Goal: Task Accomplishment & Management: Use online tool/utility

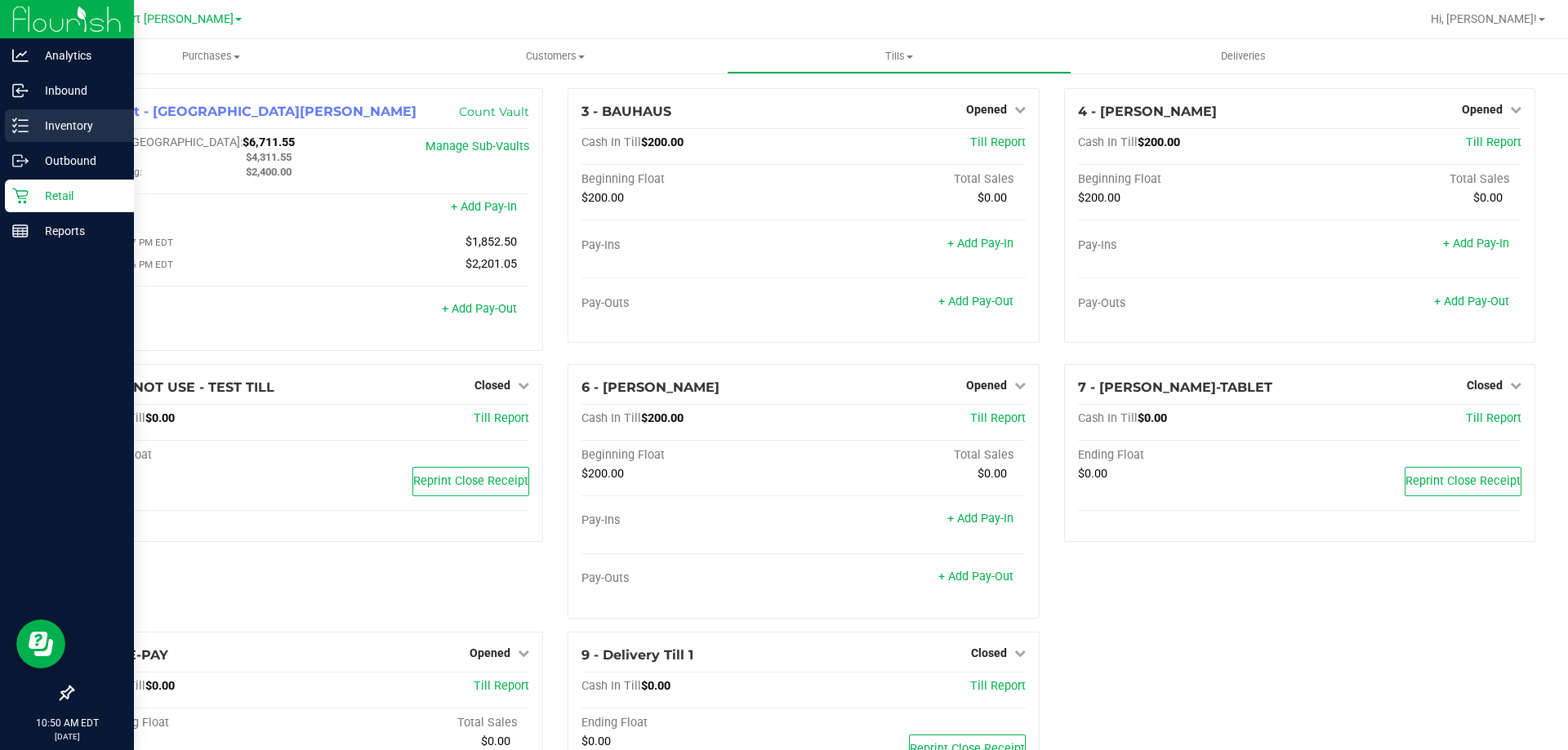
click at [24, 113] on div "Inventory" at bounding box center [69, 125] width 129 height 32
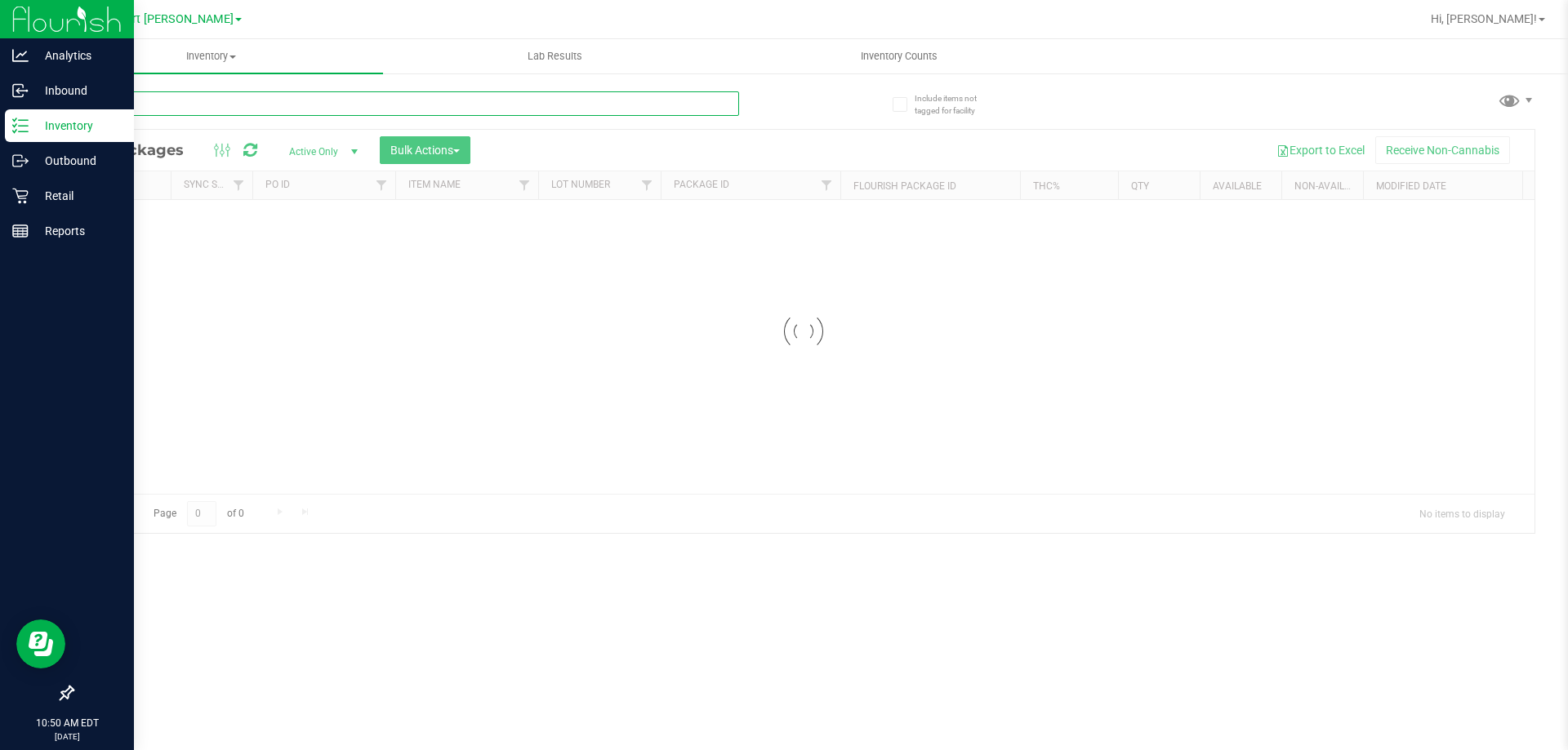
click at [173, 102] on input "text" at bounding box center [405, 103] width 667 height 24
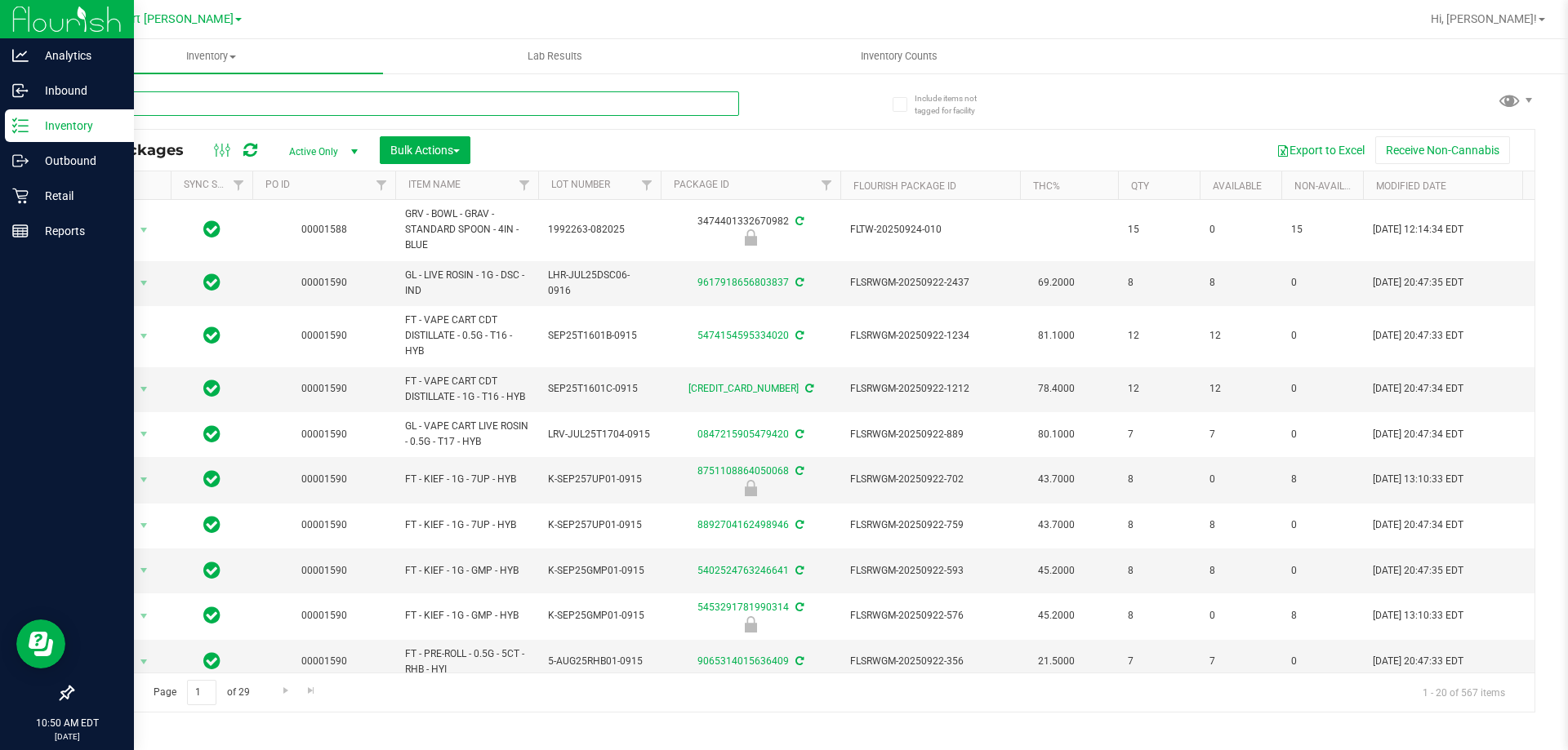
type input "relief"
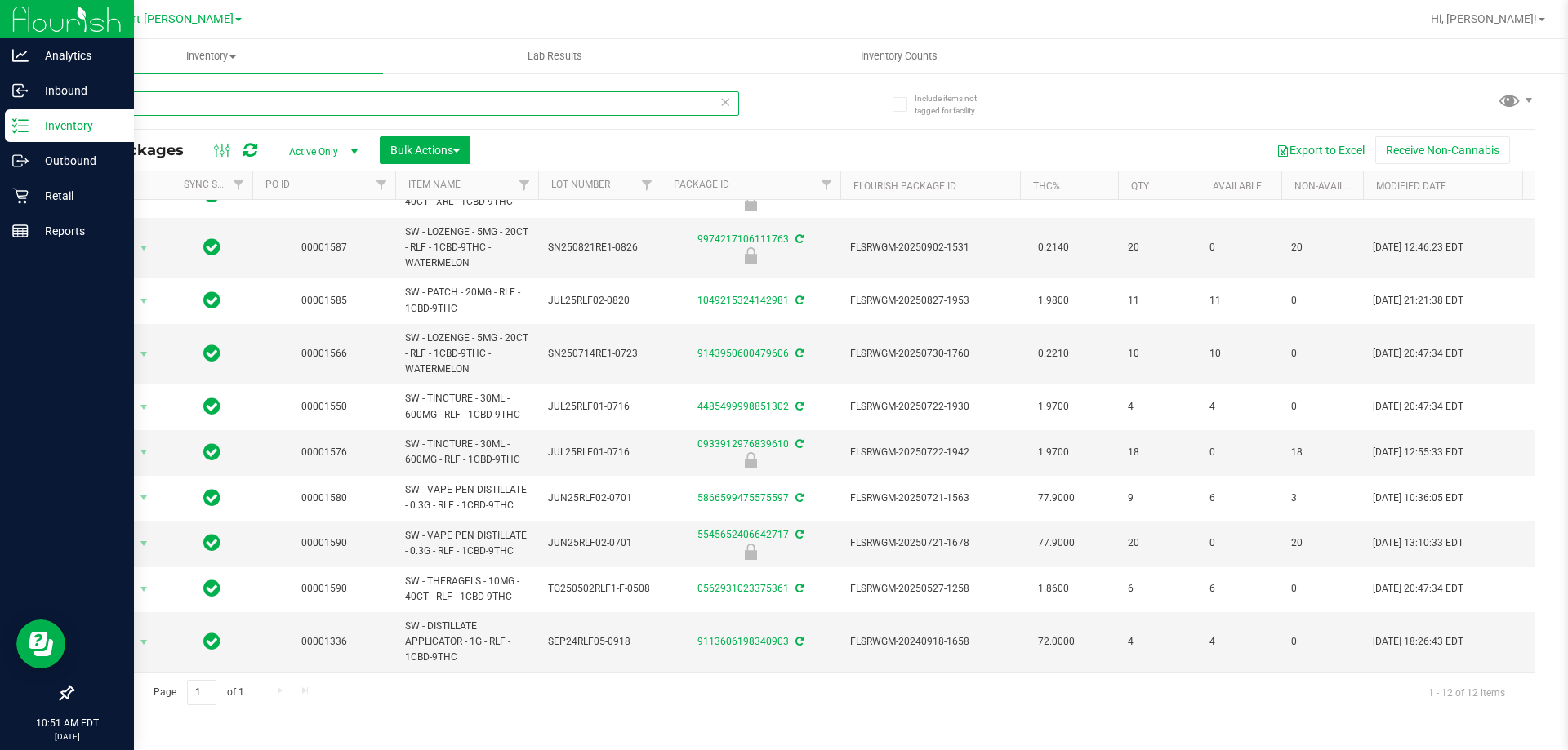
scroll to position [131, 0]
click at [18, 207] on div "Retail" at bounding box center [69, 195] width 129 height 32
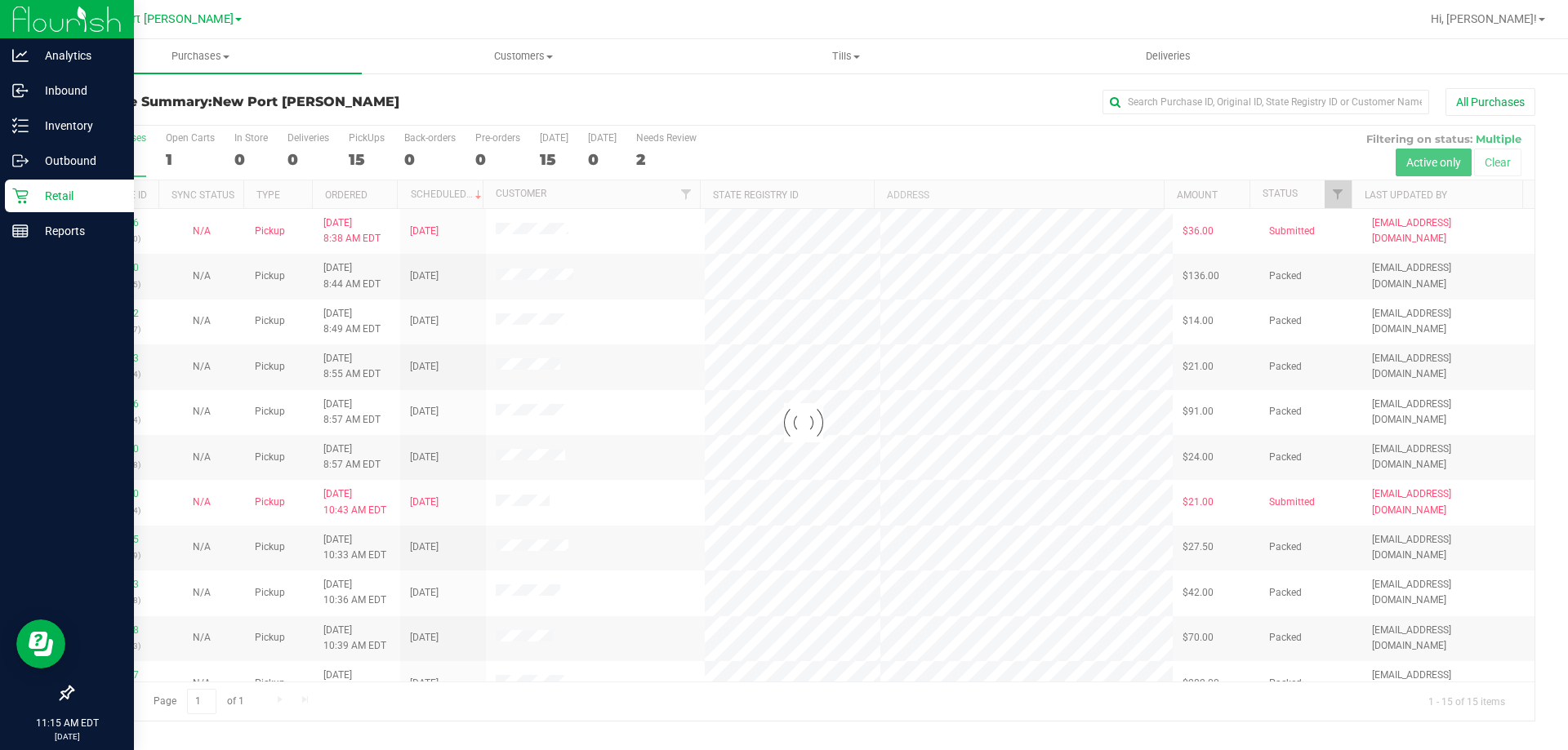
click at [68, 203] on p "Retail" at bounding box center [77, 196] width 98 height 20
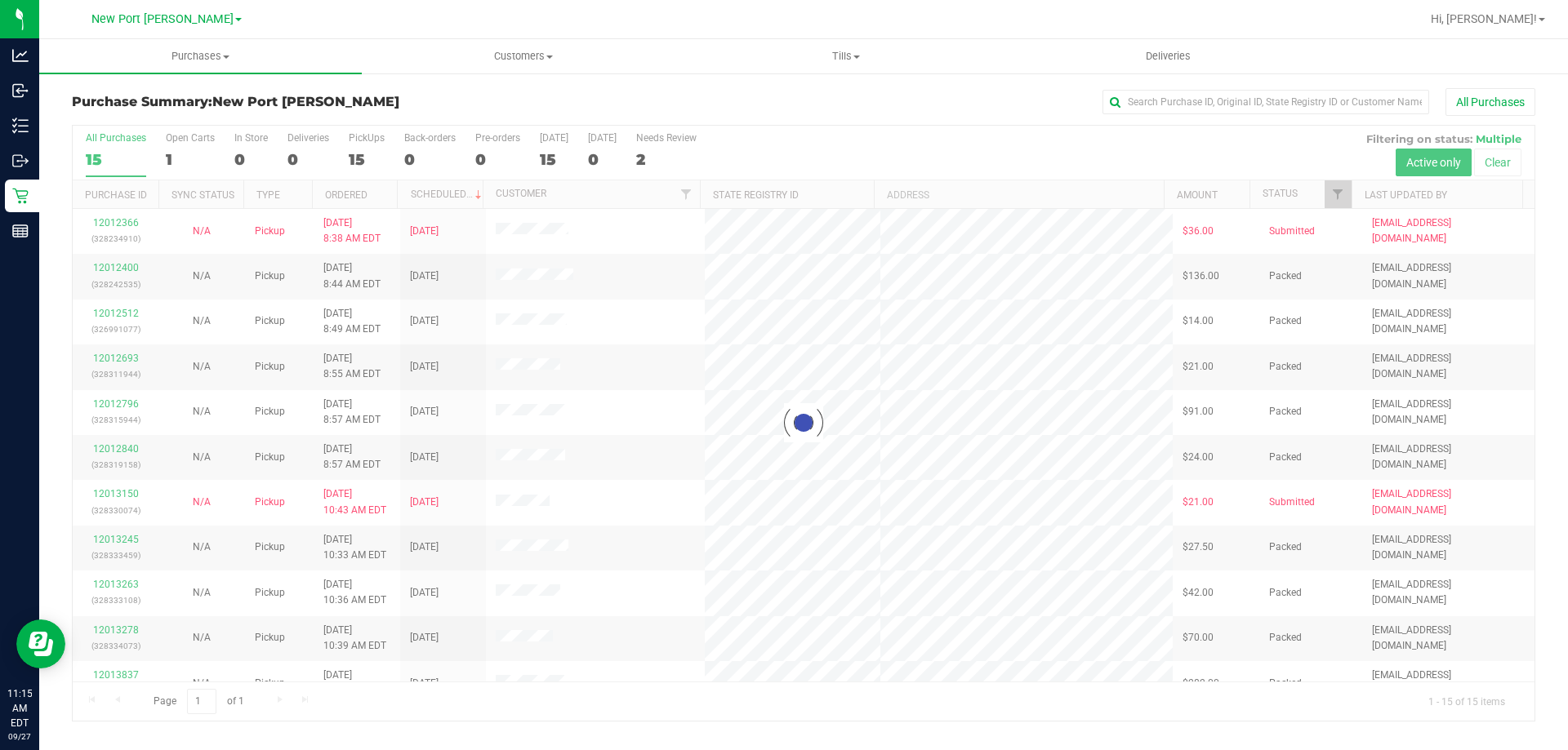
click at [201, 35] on nav "New Port Richey WC Brooksville WC Largo WC Merritt Island WC New Port Richey WC…" at bounding box center [804, 19] width 1529 height 39
click at [195, 53] on span "Purchases" at bounding box center [200, 56] width 322 height 15
click at [179, 109] on li "Fulfillment" at bounding box center [200, 119] width 322 height 20
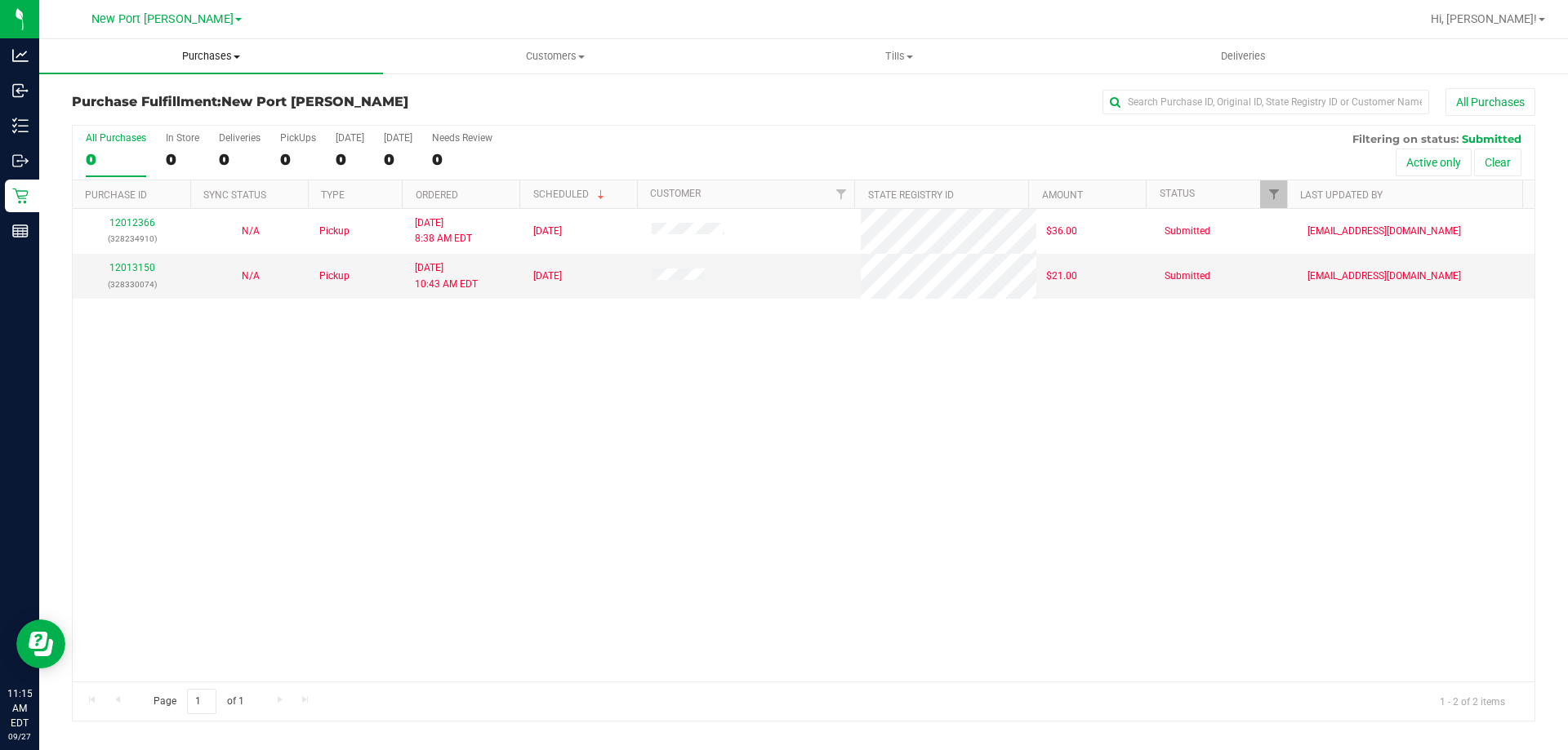
click at [174, 51] on span "Purchases" at bounding box center [211, 56] width 344 height 15
click at [158, 140] on li "All purchases" at bounding box center [211, 138] width 344 height 20
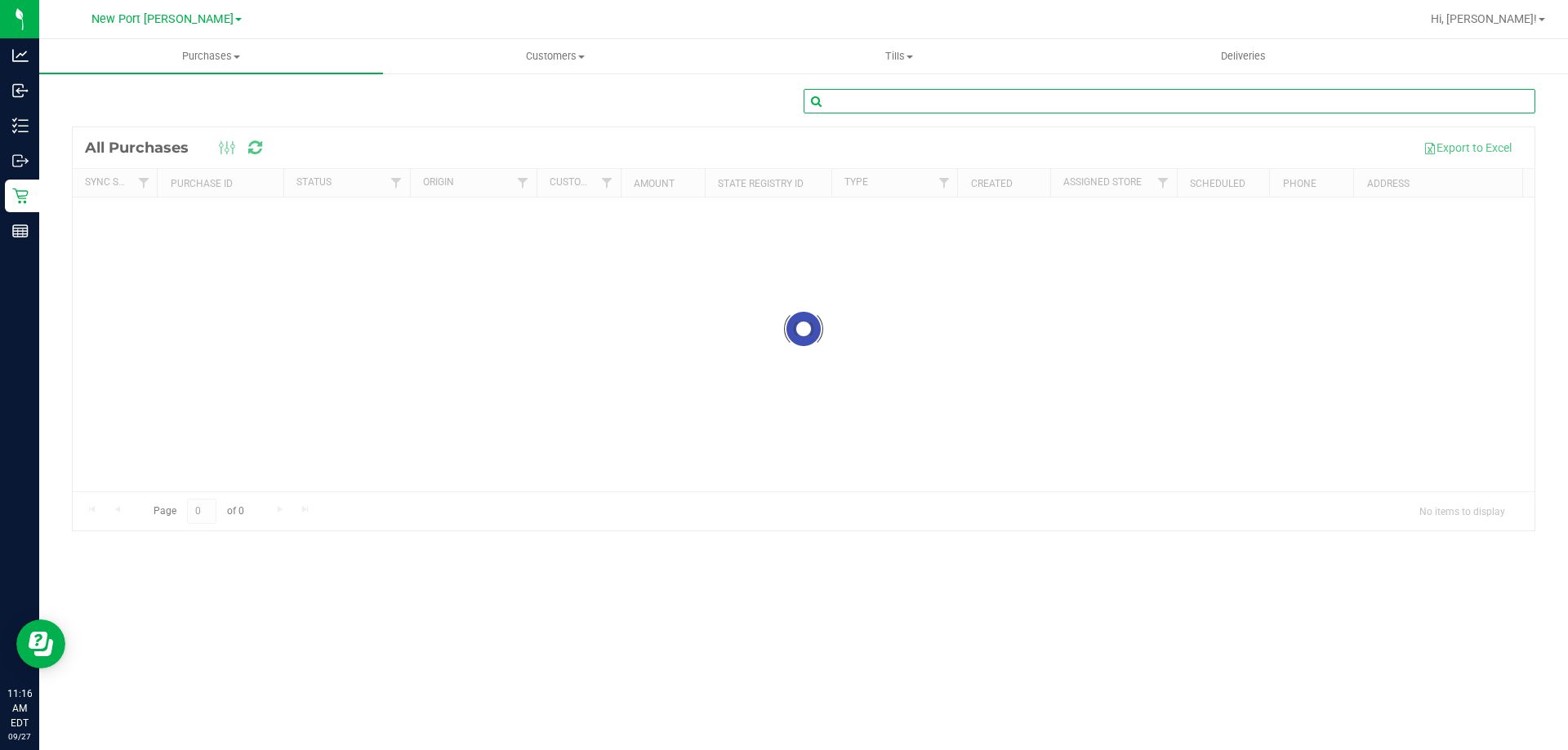
click at [931, 100] on input "text" at bounding box center [1169, 100] width 731 height 24
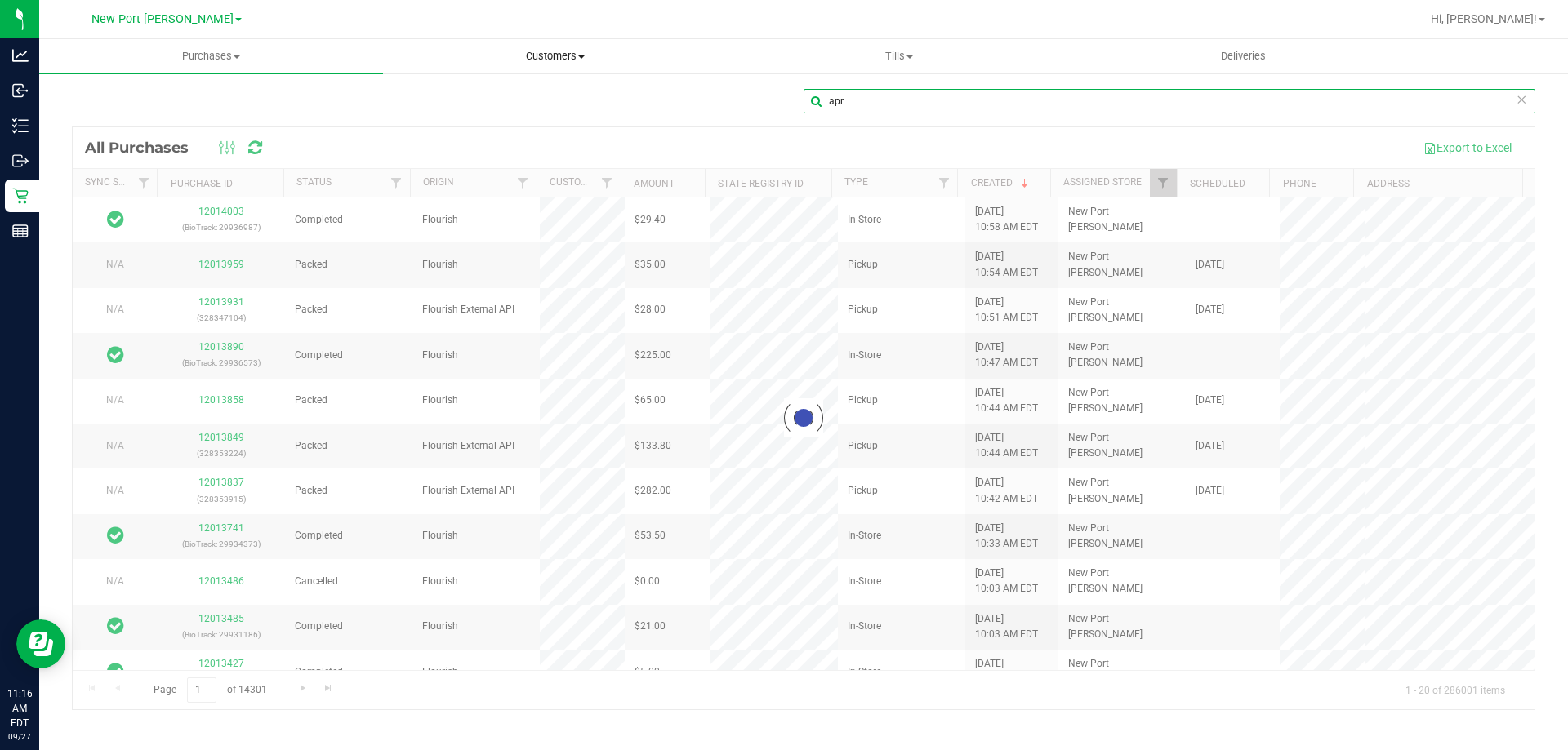
type input "apr"
click at [514, 47] on uib-tab-heading "Customers All customers Add a new customer All physicians" at bounding box center [555, 56] width 342 height 32
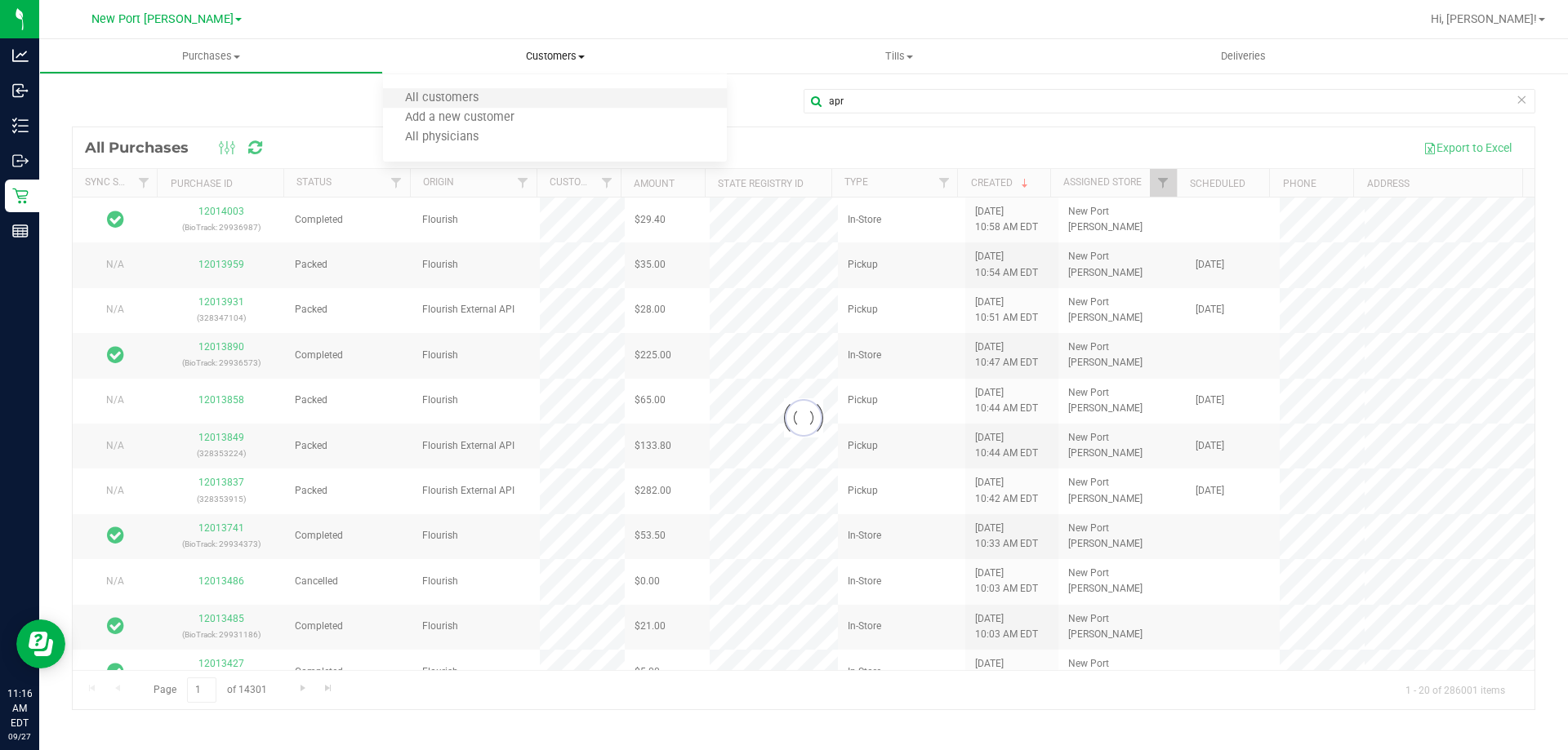
click at [510, 90] on li "All customers" at bounding box center [555, 99] width 344 height 20
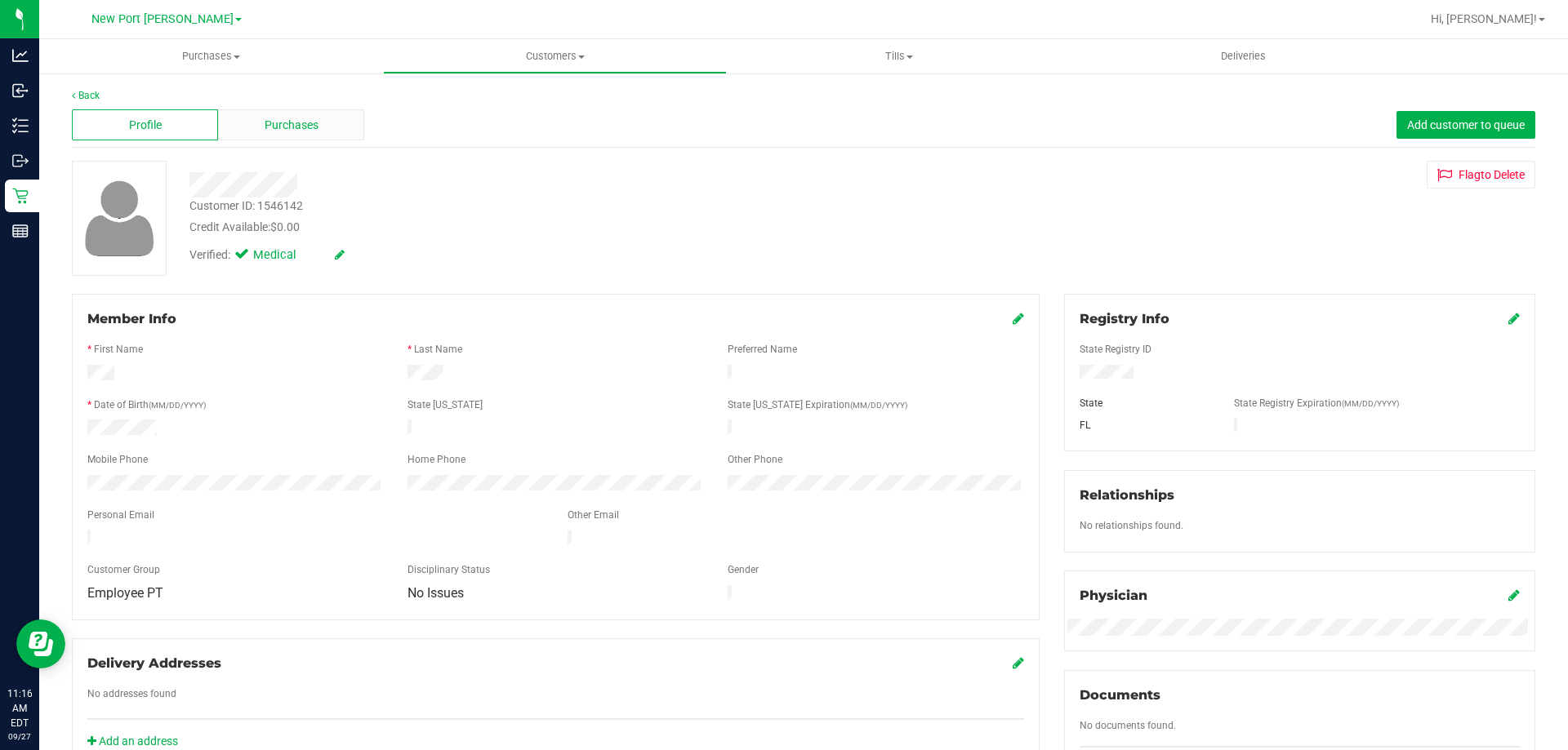
click at [268, 130] on span "Purchases" at bounding box center [291, 125] width 54 height 17
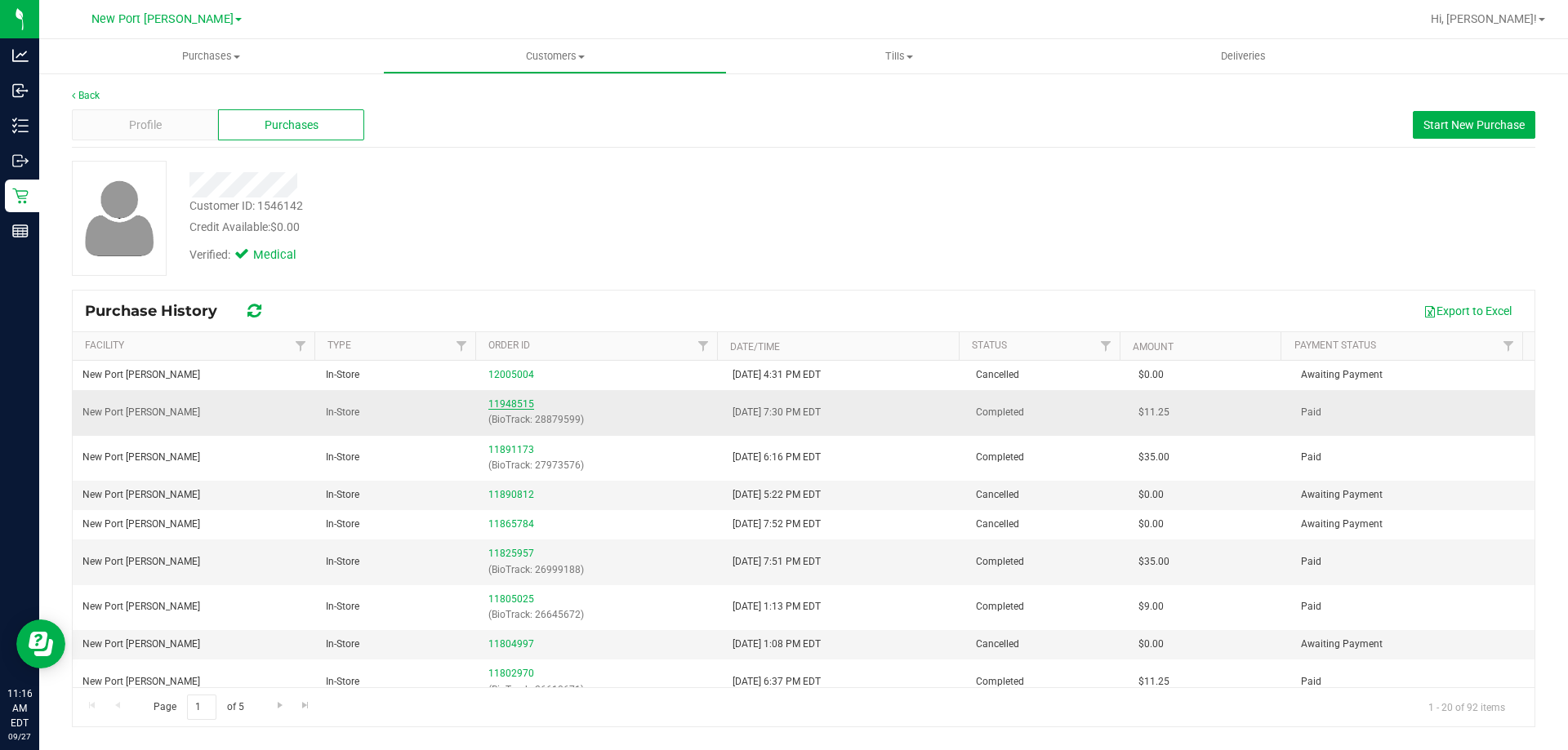
click at [502, 402] on link "11948515" at bounding box center [511, 404] width 46 height 12
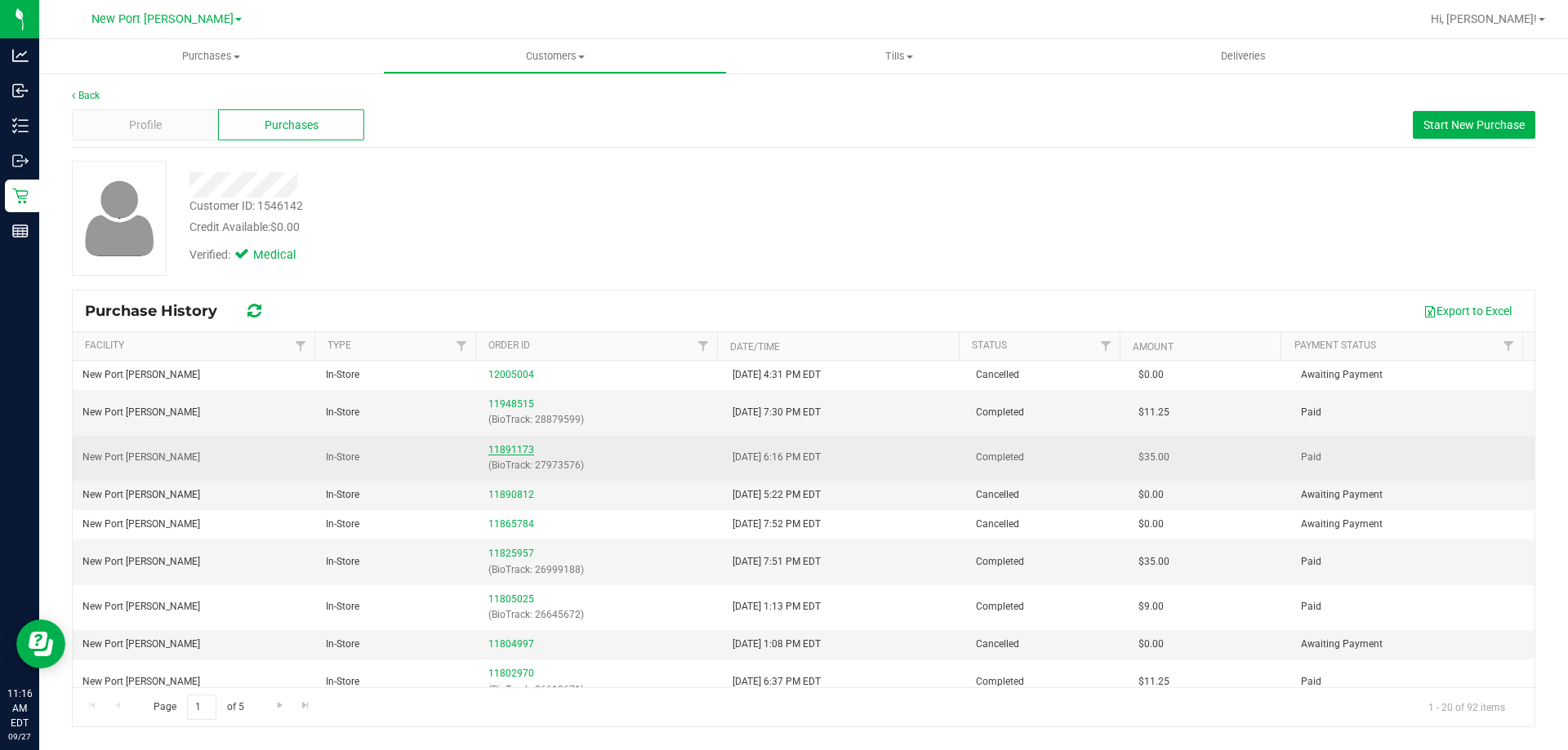
click at [508, 444] on link "11891173" at bounding box center [511, 450] width 46 height 12
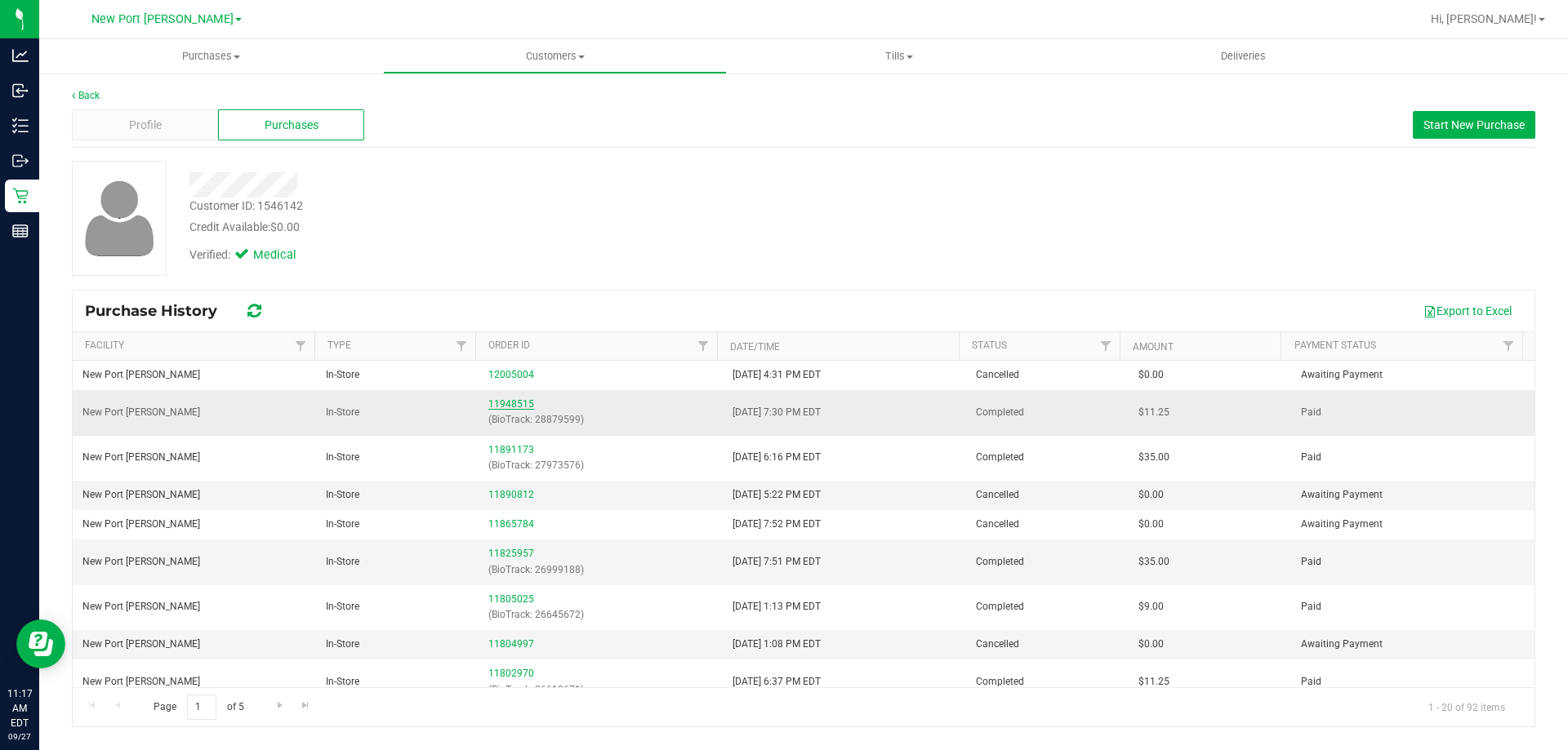
click at [488, 404] on td "11948515 (BioTrack: 28879599)" at bounding box center [600, 413] width 243 height 45
click at [492, 404] on link "11948515" at bounding box center [511, 404] width 46 height 12
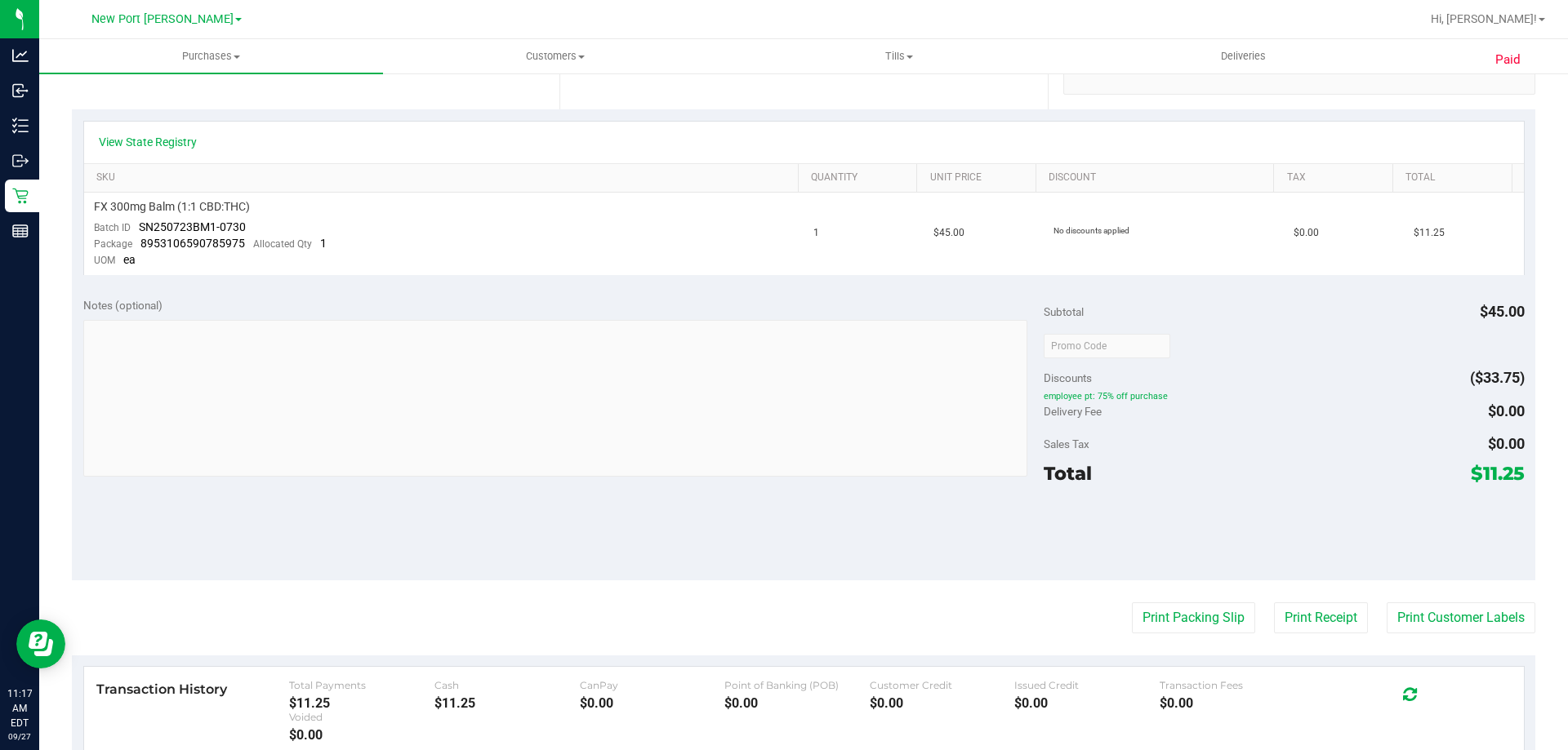
scroll to position [326, 0]
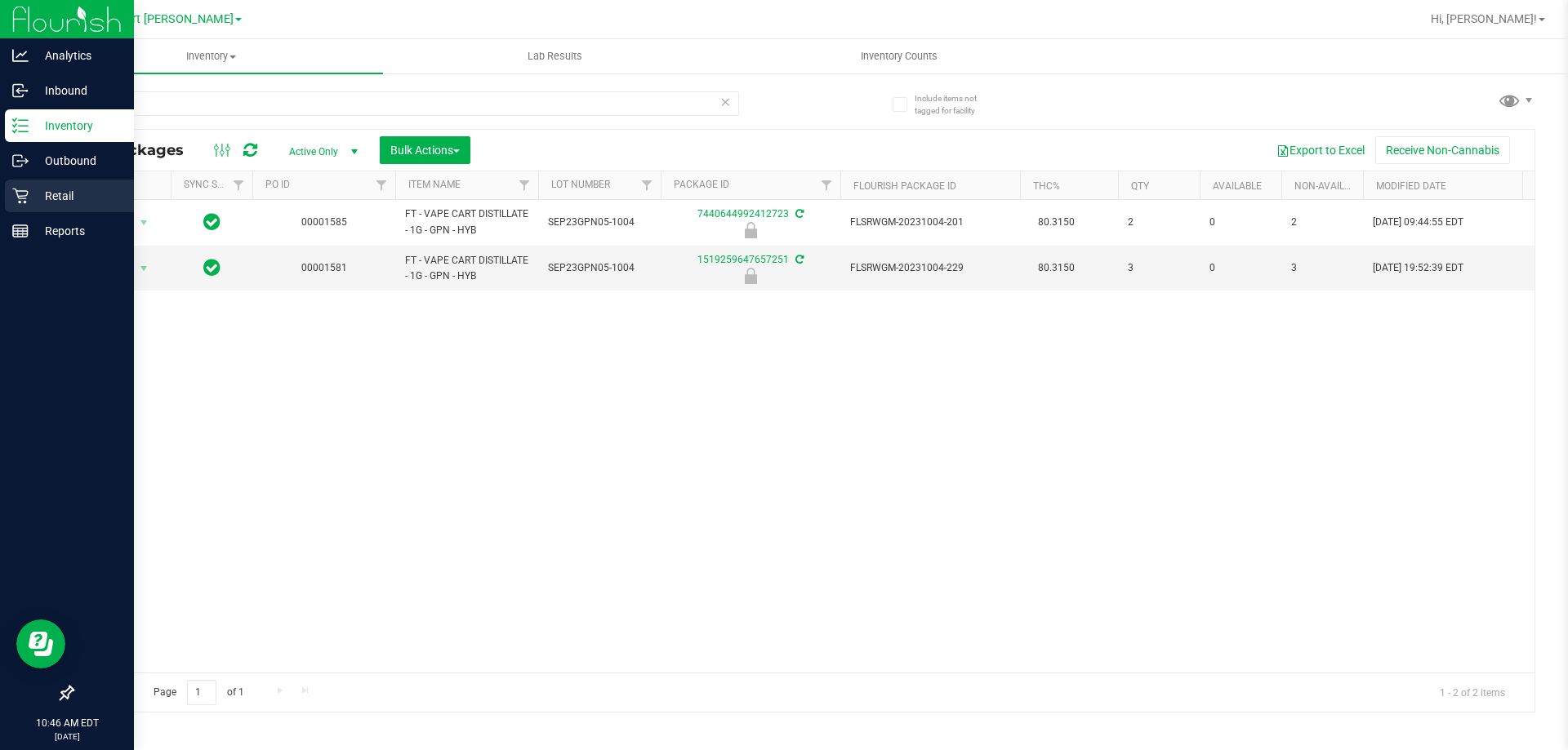
click at [20, 203] on icon at bounding box center [20, 196] width 16 height 16
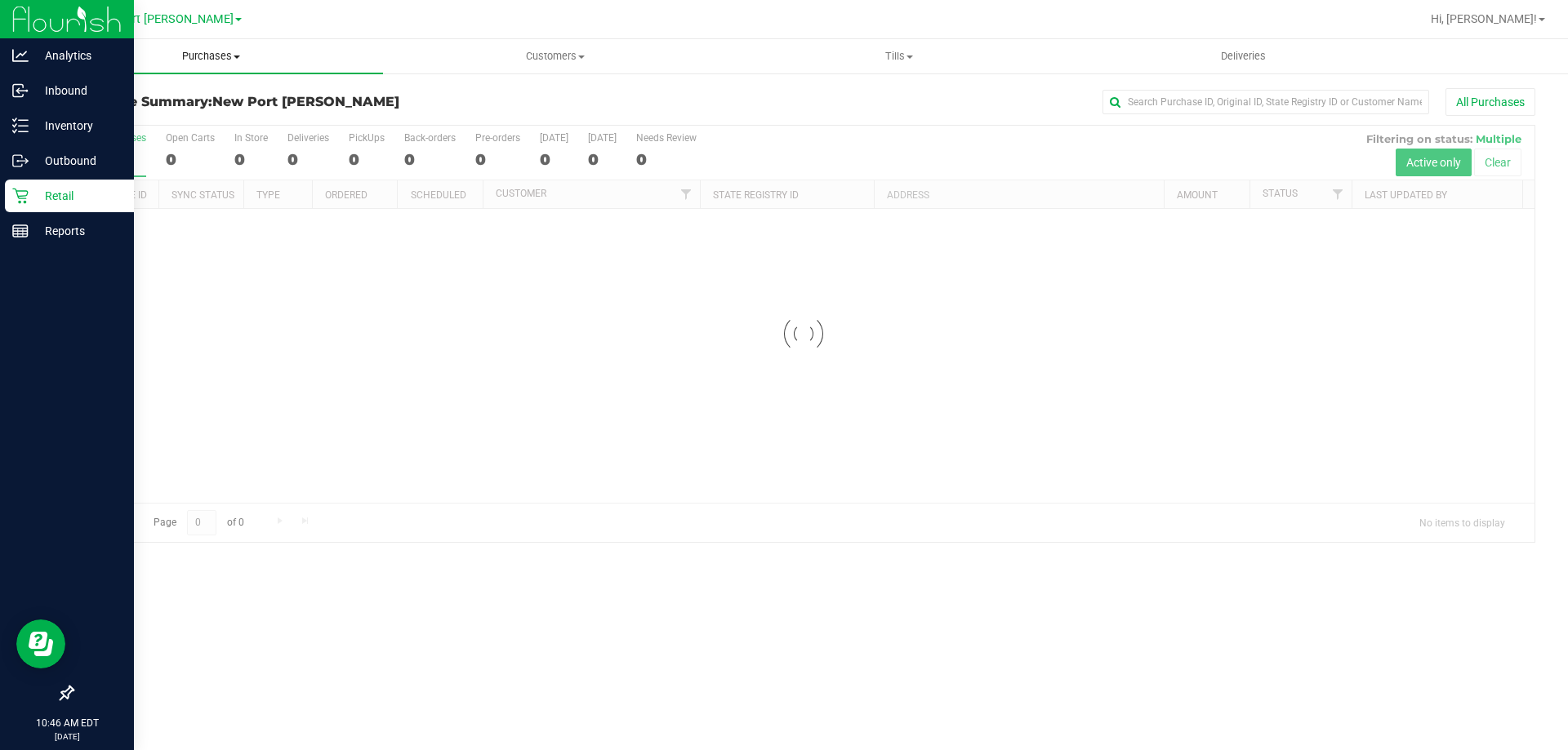
click at [210, 56] on span "Purchases" at bounding box center [211, 56] width 344 height 15
click at [175, 109] on li "Fulfillment" at bounding box center [211, 119] width 344 height 20
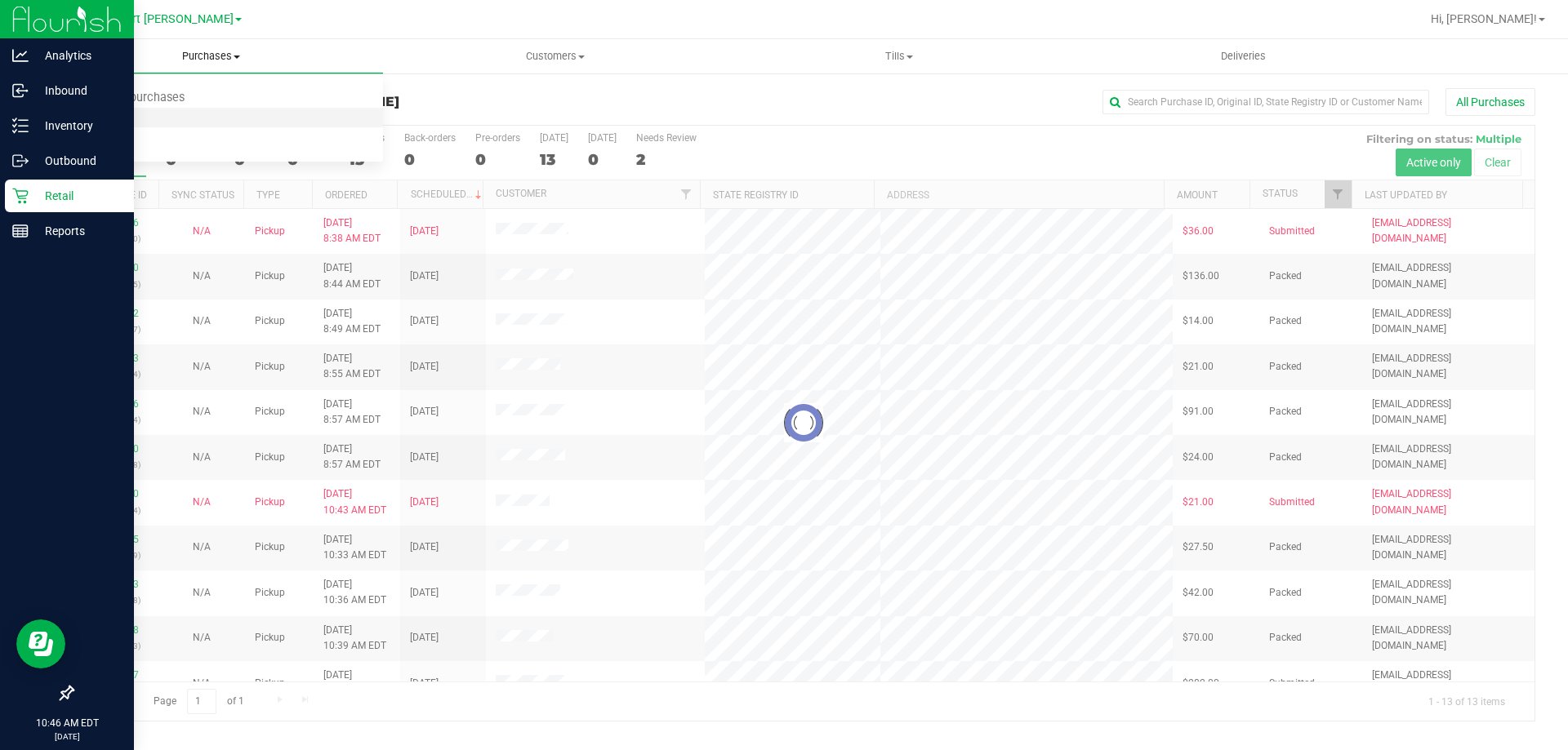
click at [293, 118] on li "Fulfillment" at bounding box center [211, 119] width 344 height 20
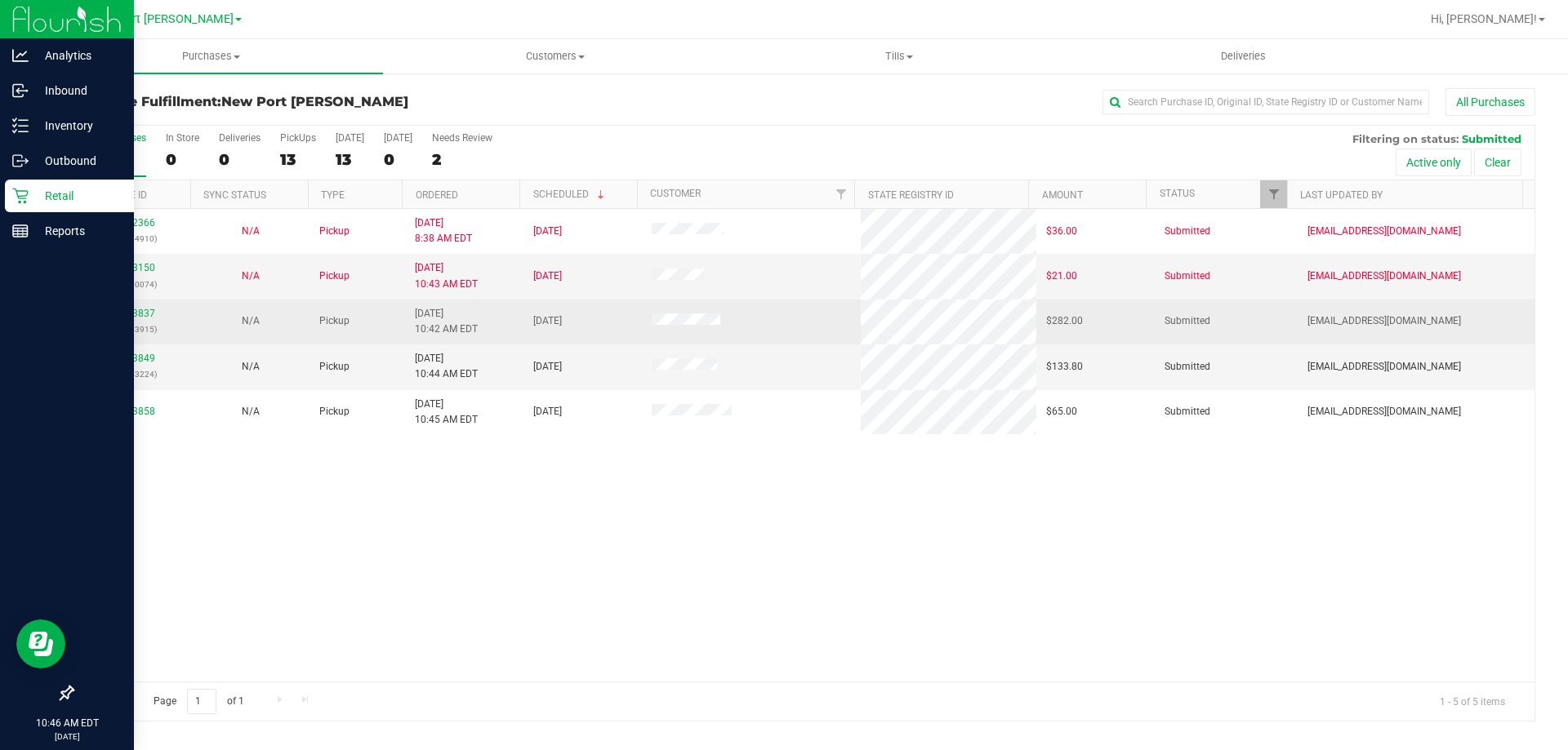
click at [116, 306] on div "12013837 (328353915)" at bounding box center [131, 321] width 99 height 31
click at [120, 308] on link "12013837" at bounding box center [132, 313] width 46 height 12
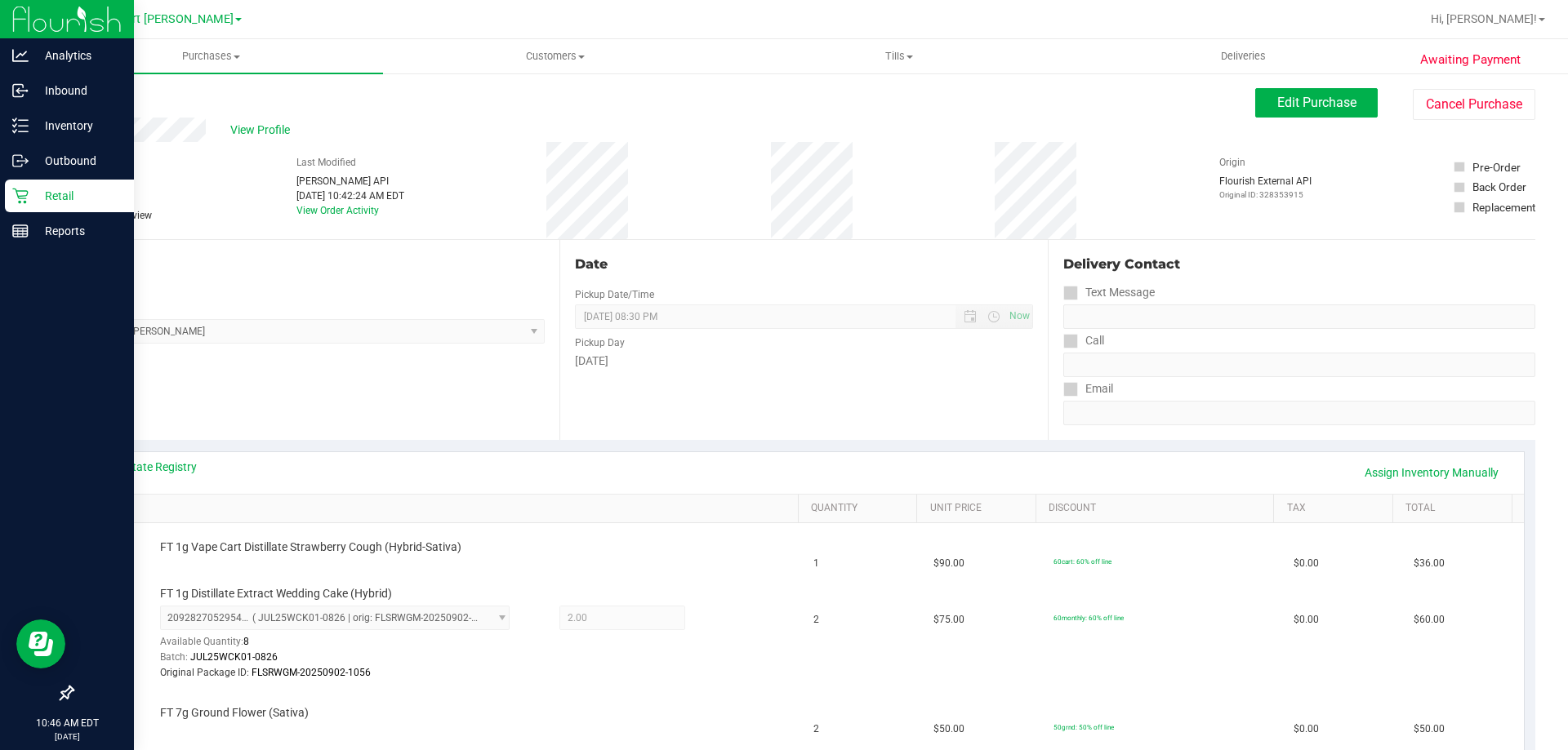
click at [89, 97] on link "Back" at bounding box center [83, 98] width 24 height 12
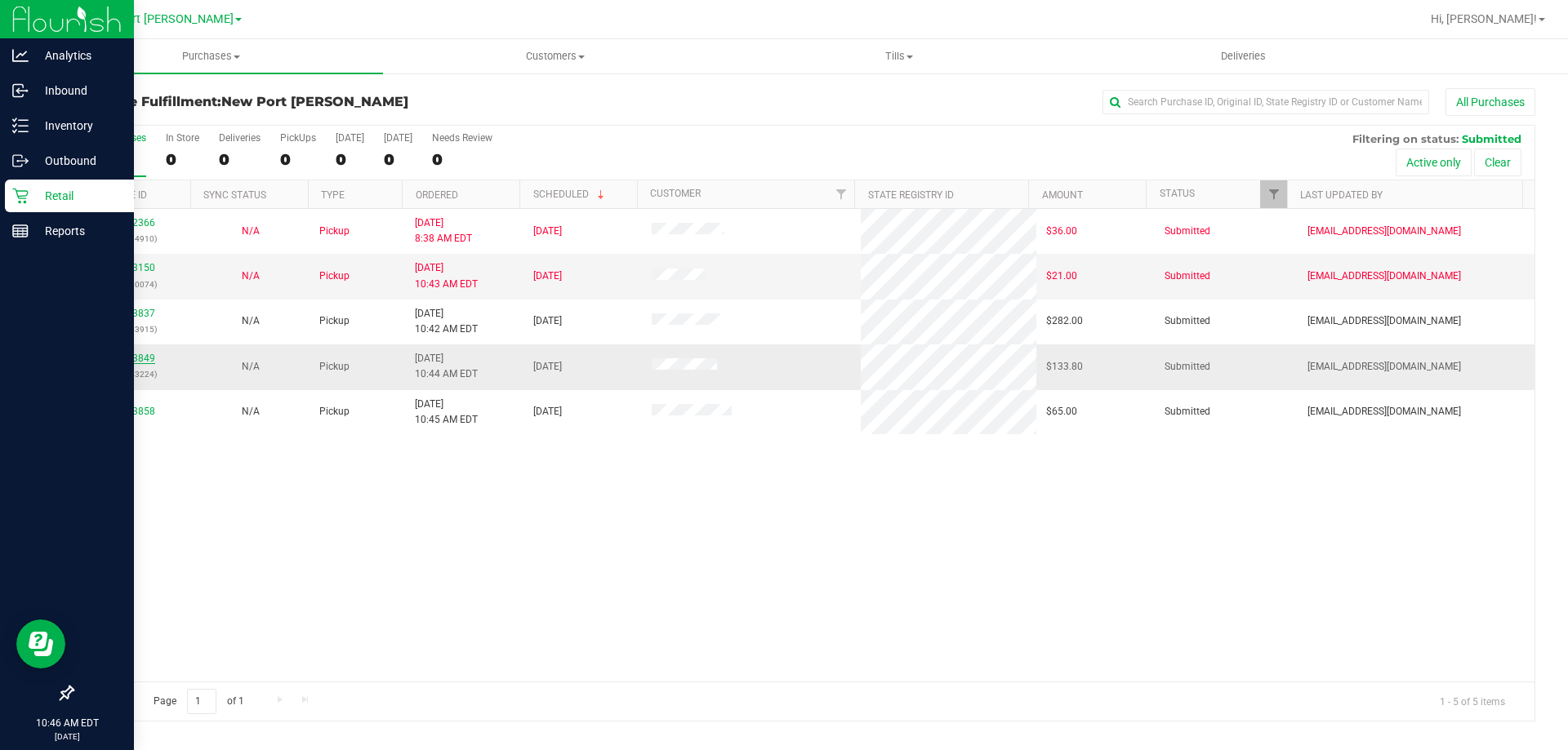
click at [122, 360] on link "12013849" at bounding box center [132, 359] width 46 height 12
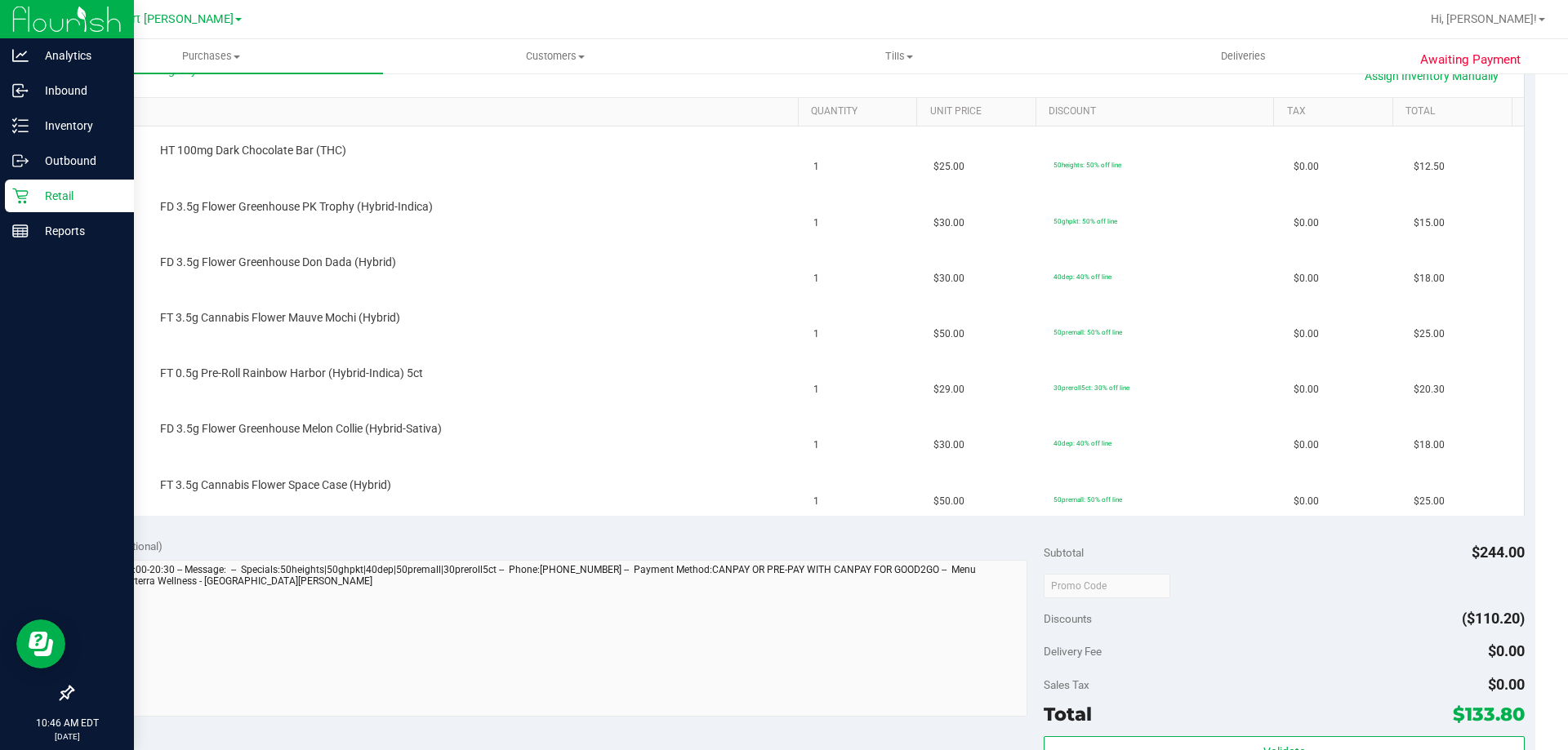
scroll to position [408, 0]
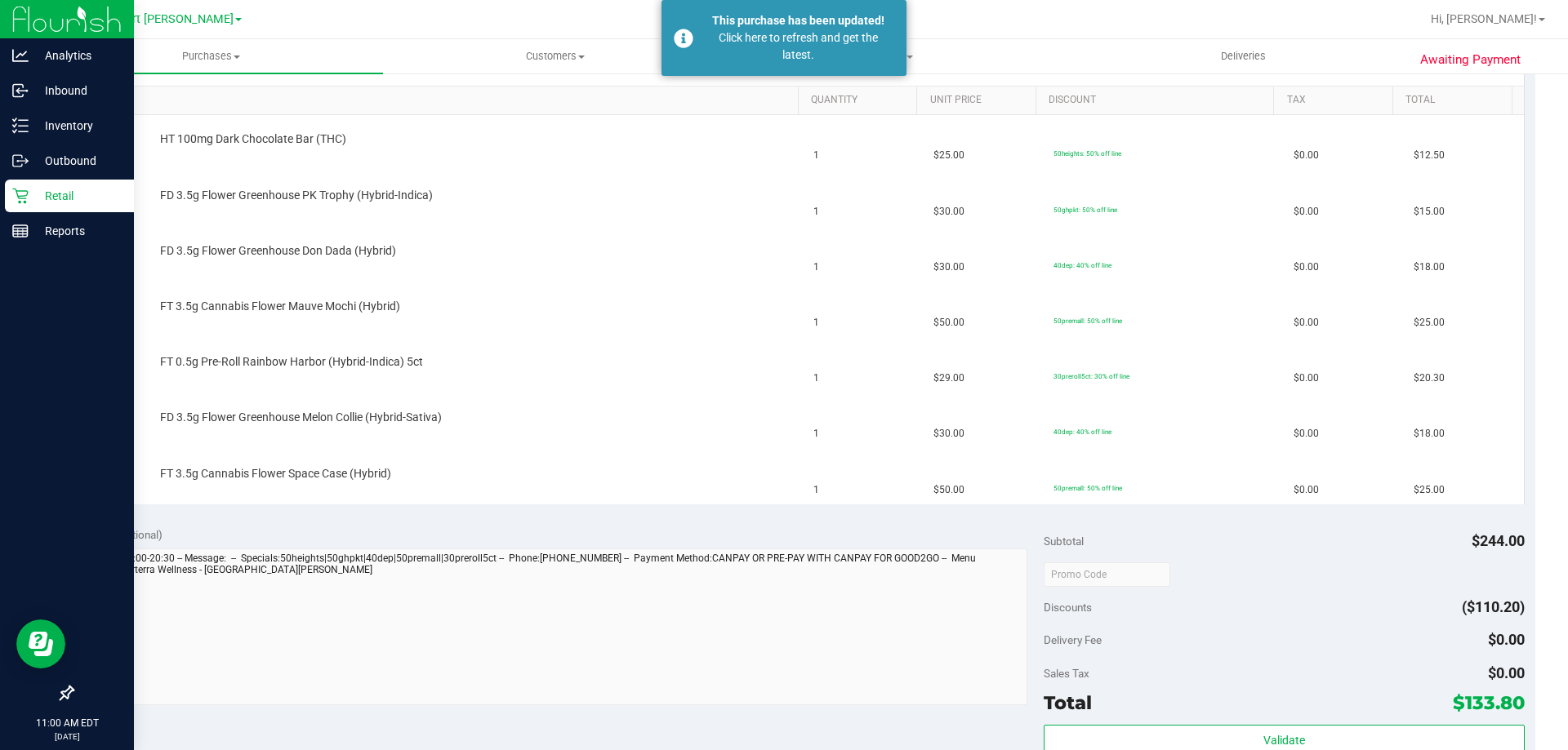
drag, startPoint x: 27, startPoint y: 199, endPoint x: 58, endPoint y: 206, distance: 31.8
click at [27, 199] on icon at bounding box center [21, 196] width 17 height 17
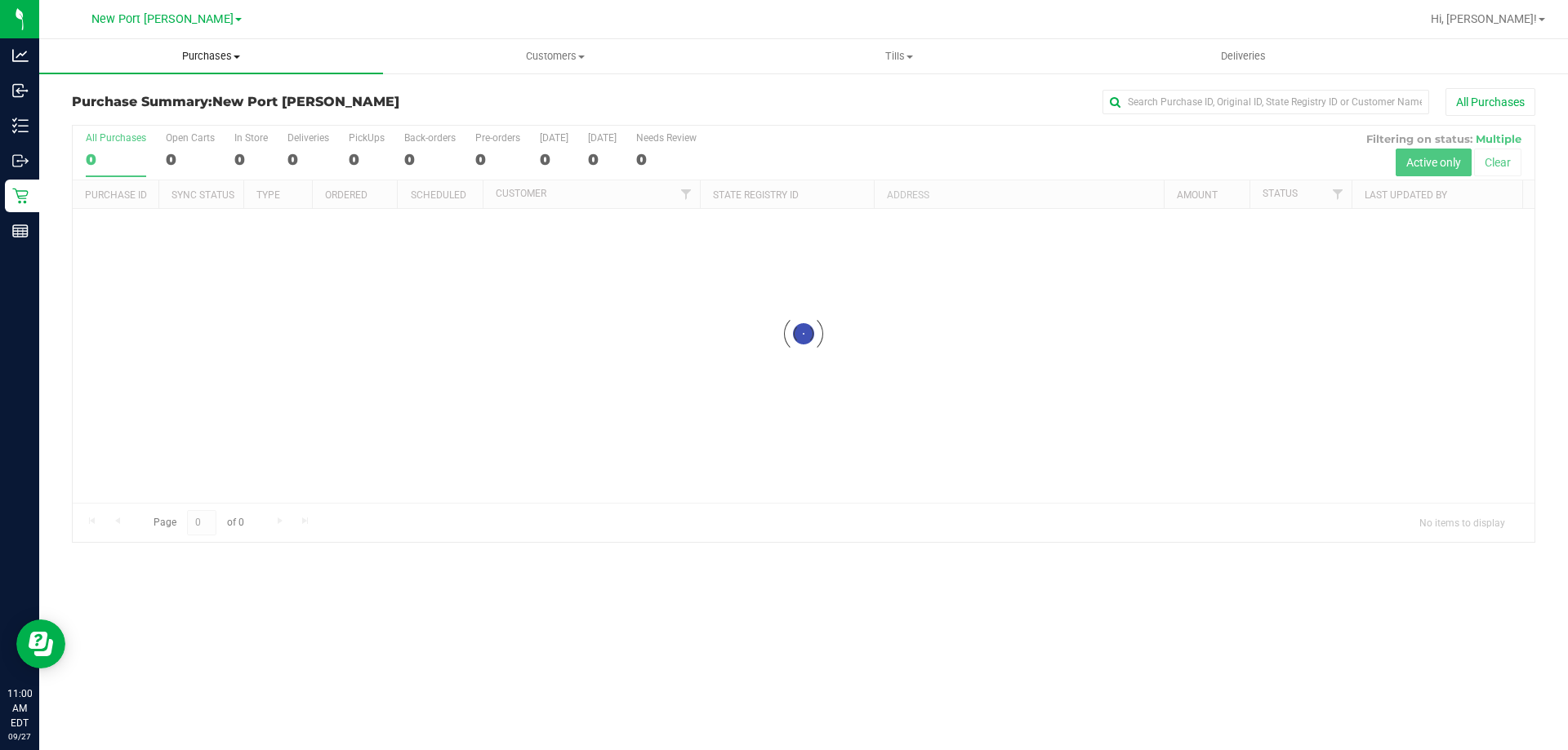
click at [231, 59] on span "Purchases" at bounding box center [211, 56] width 344 height 15
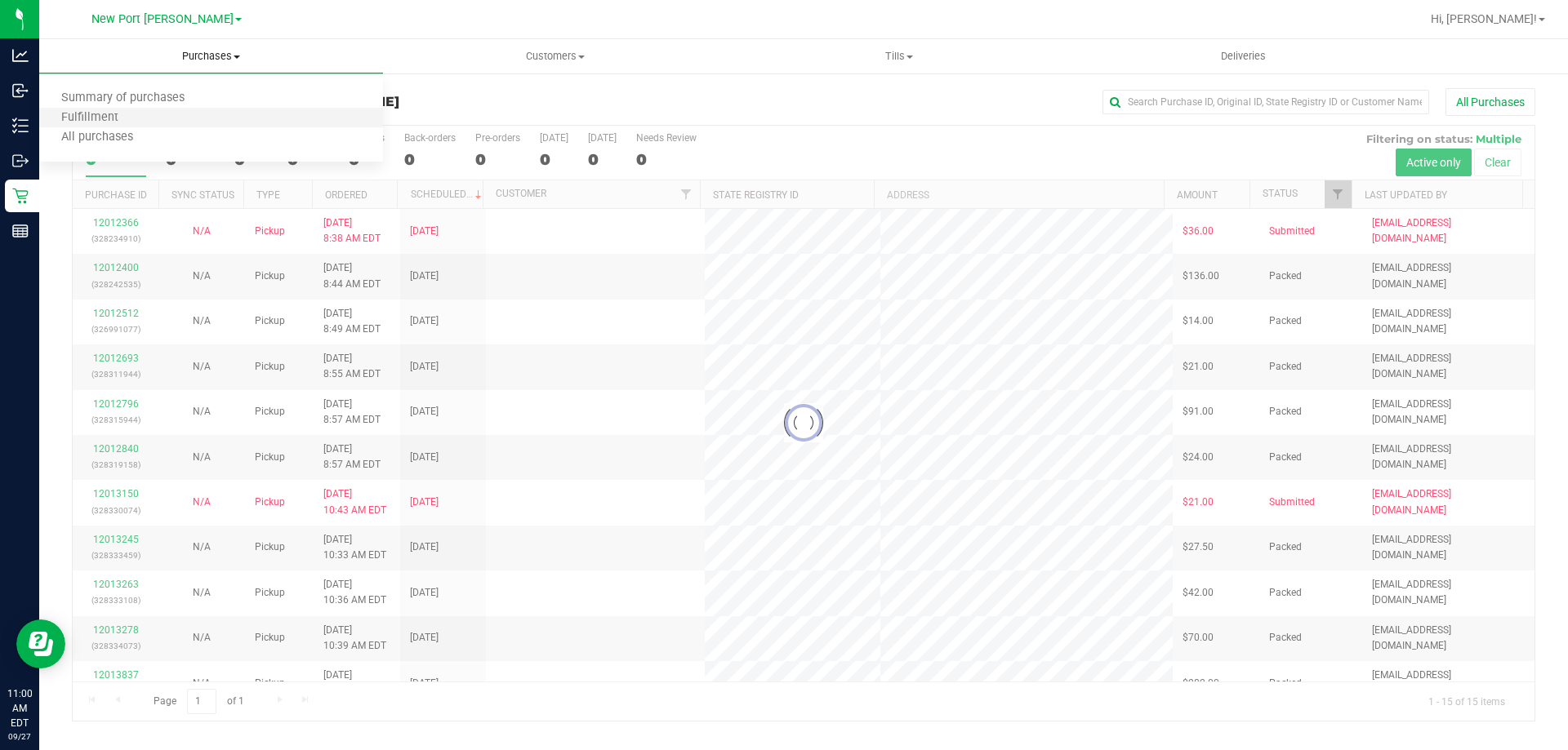
click at [191, 113] on li "Fulfillment" at bounding box center [211, 119] width 344 height 20
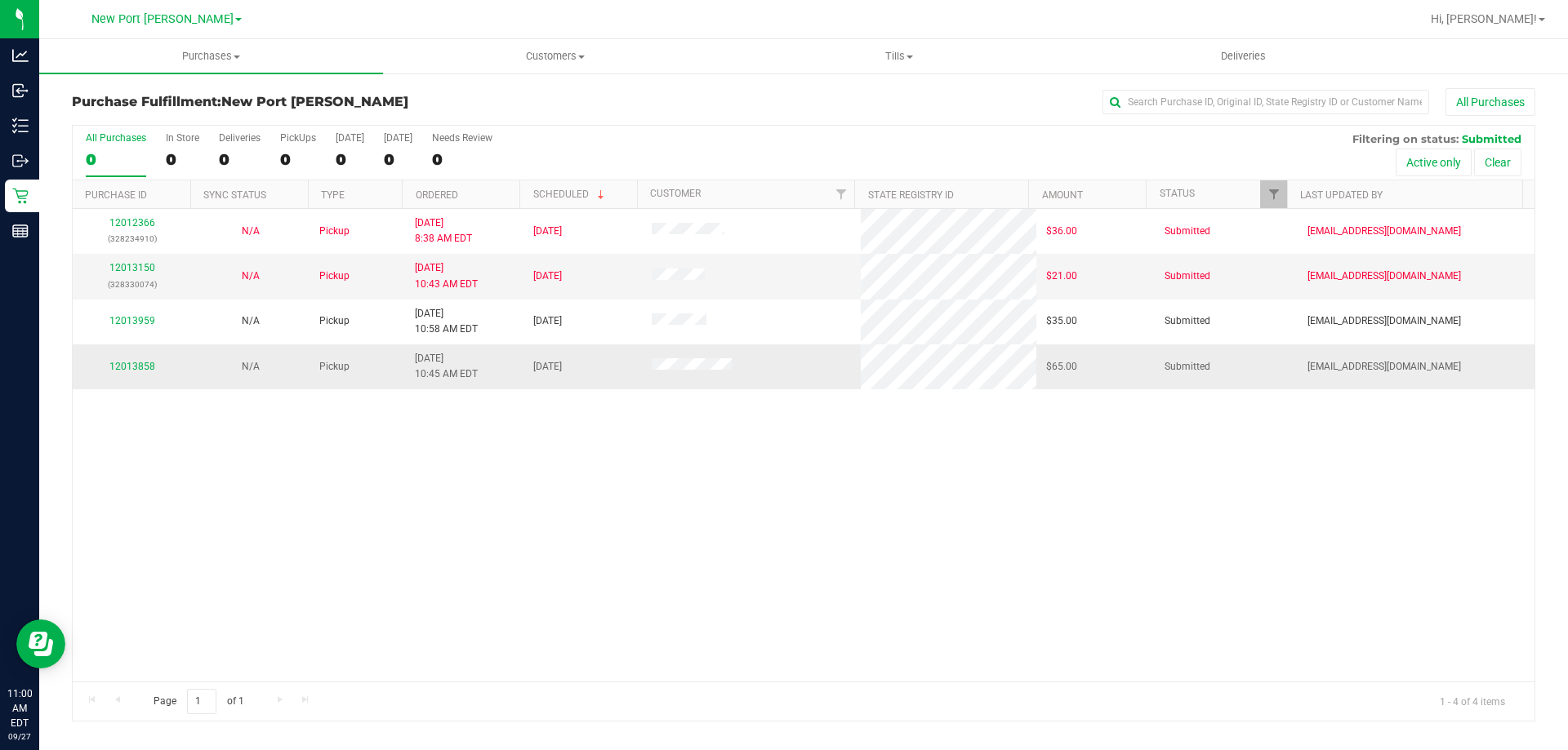
click at [156, 365] on div "12013858" at bounding box center [131, 366] width 99 height 16
click at [152, 365] on div "12013858" at bounding box center [131, 366] width 99 height 16
click at [148, 365] on link "12013858" at bounding box center [132, 366] width 46 height 12
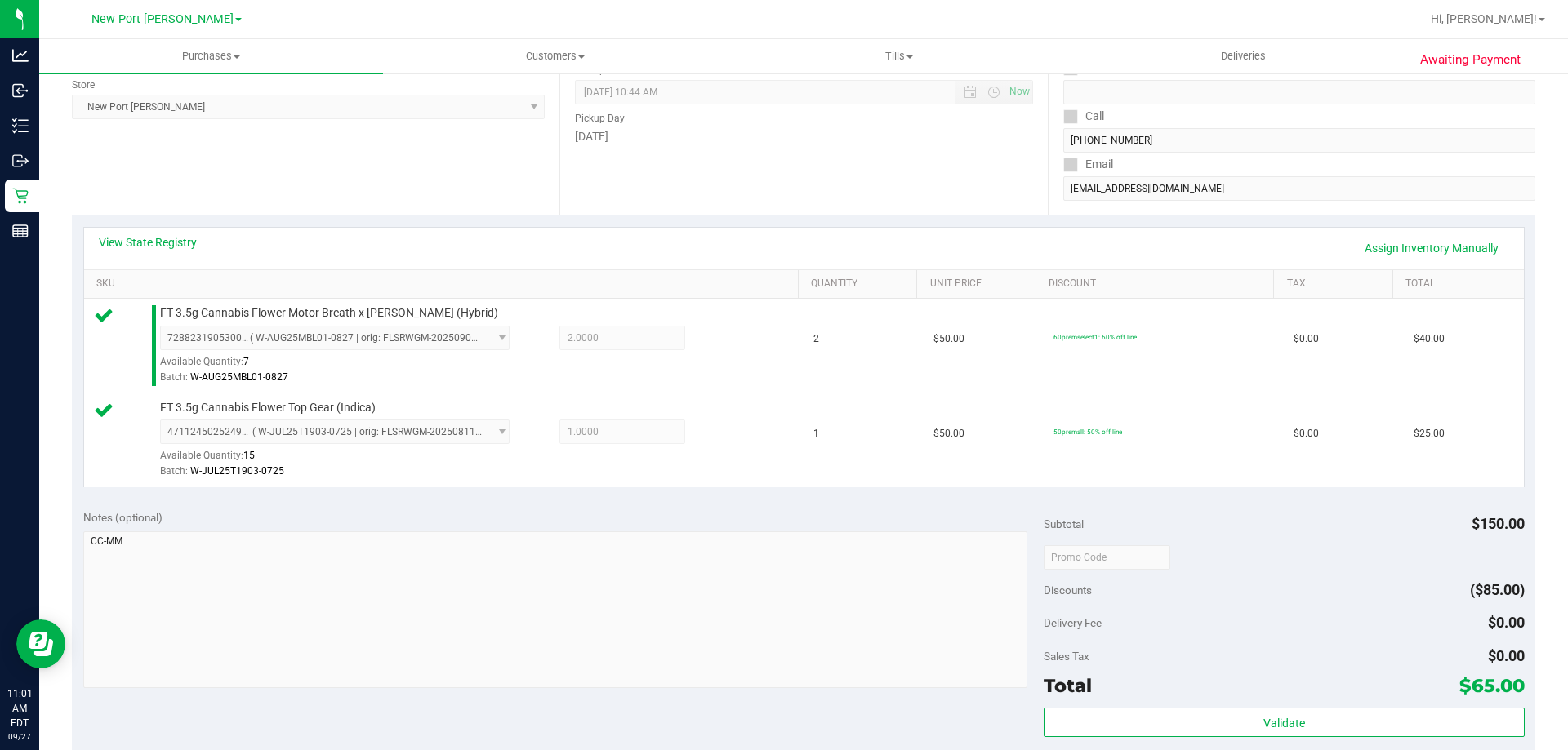
scroll to position [326, 0]
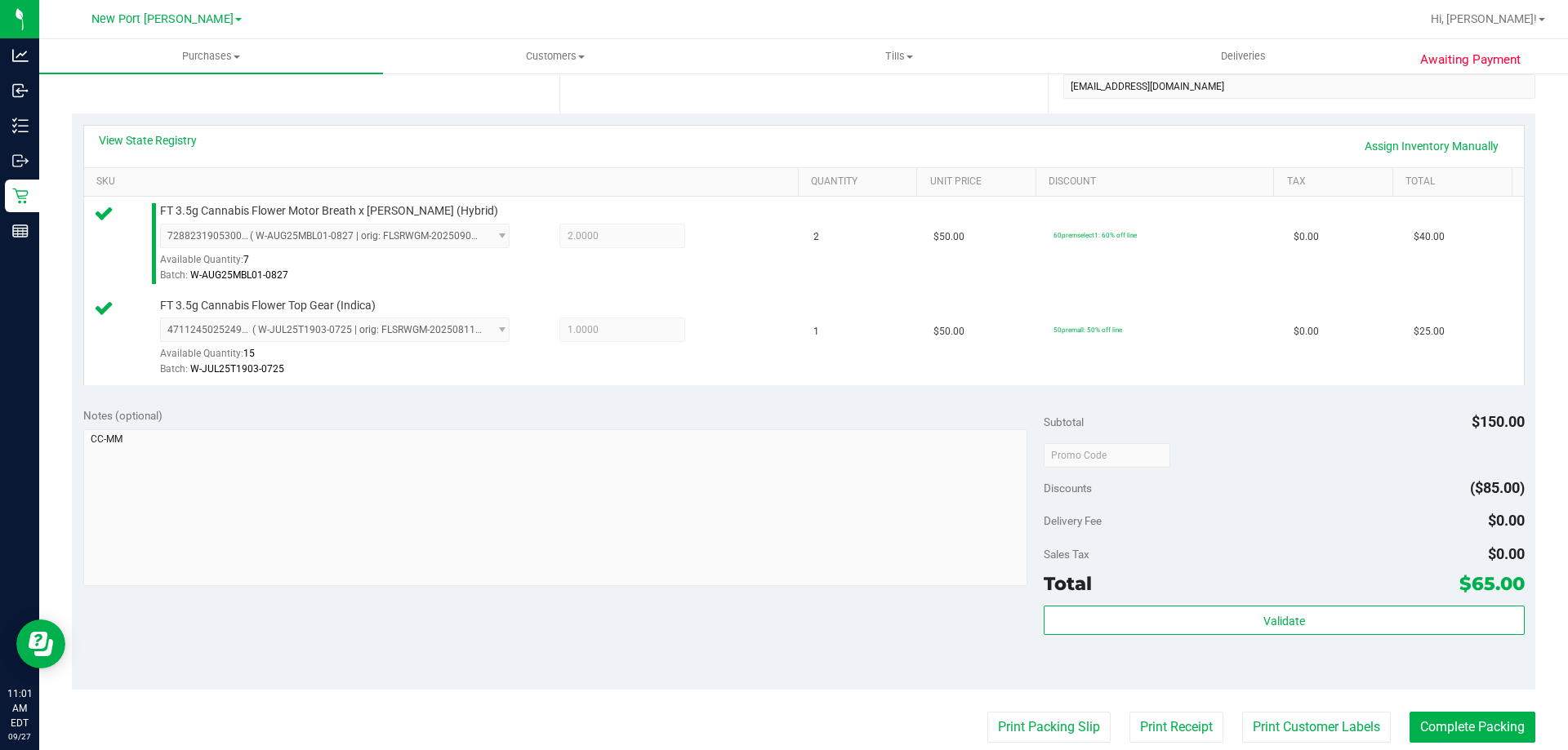
click at [1163, 596] on div "Total $65.00" at bounding box center [1284, 583] width 480 height 29
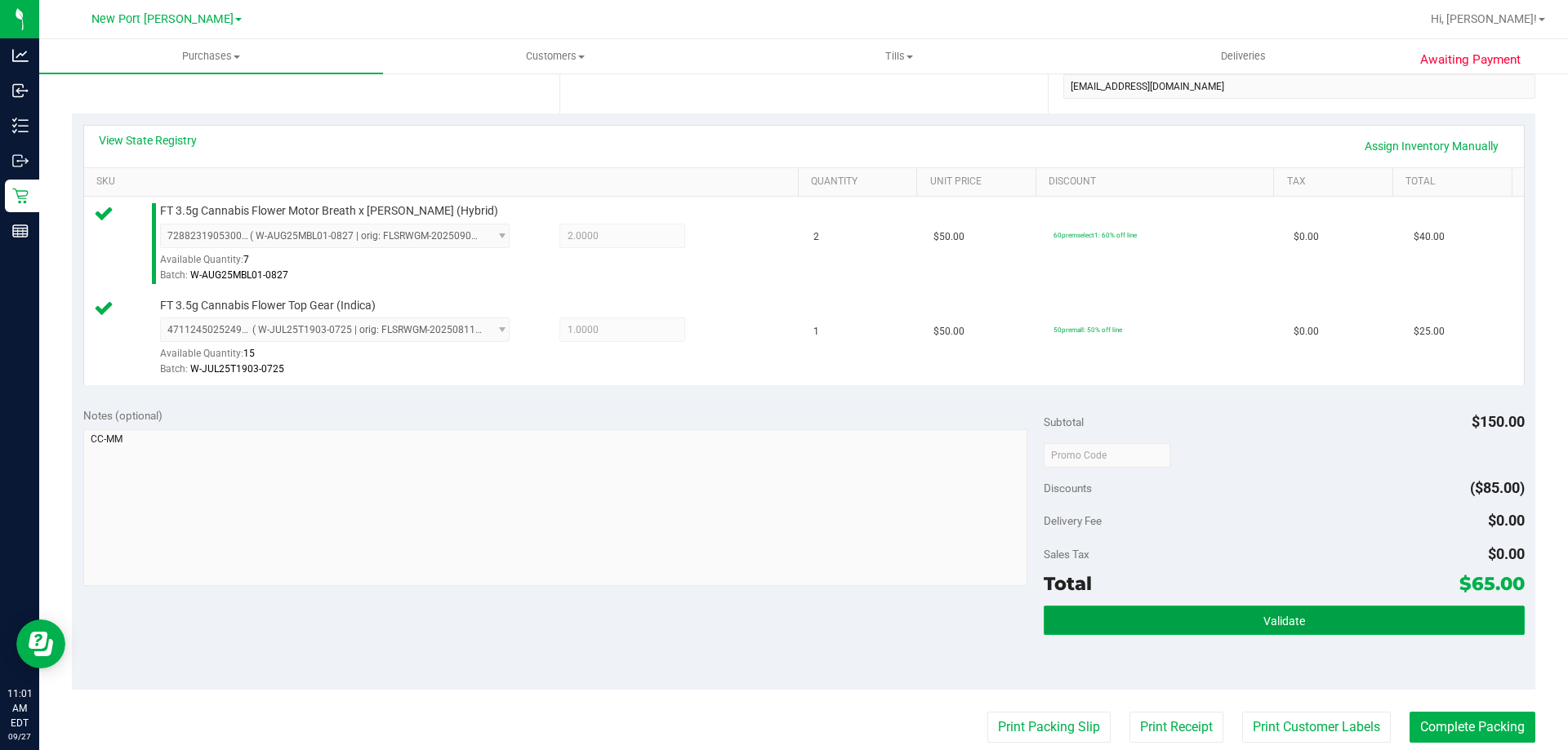
click at [1181, 611] on button "Validate" at bounding box center [1284, 620] width 480 height 29
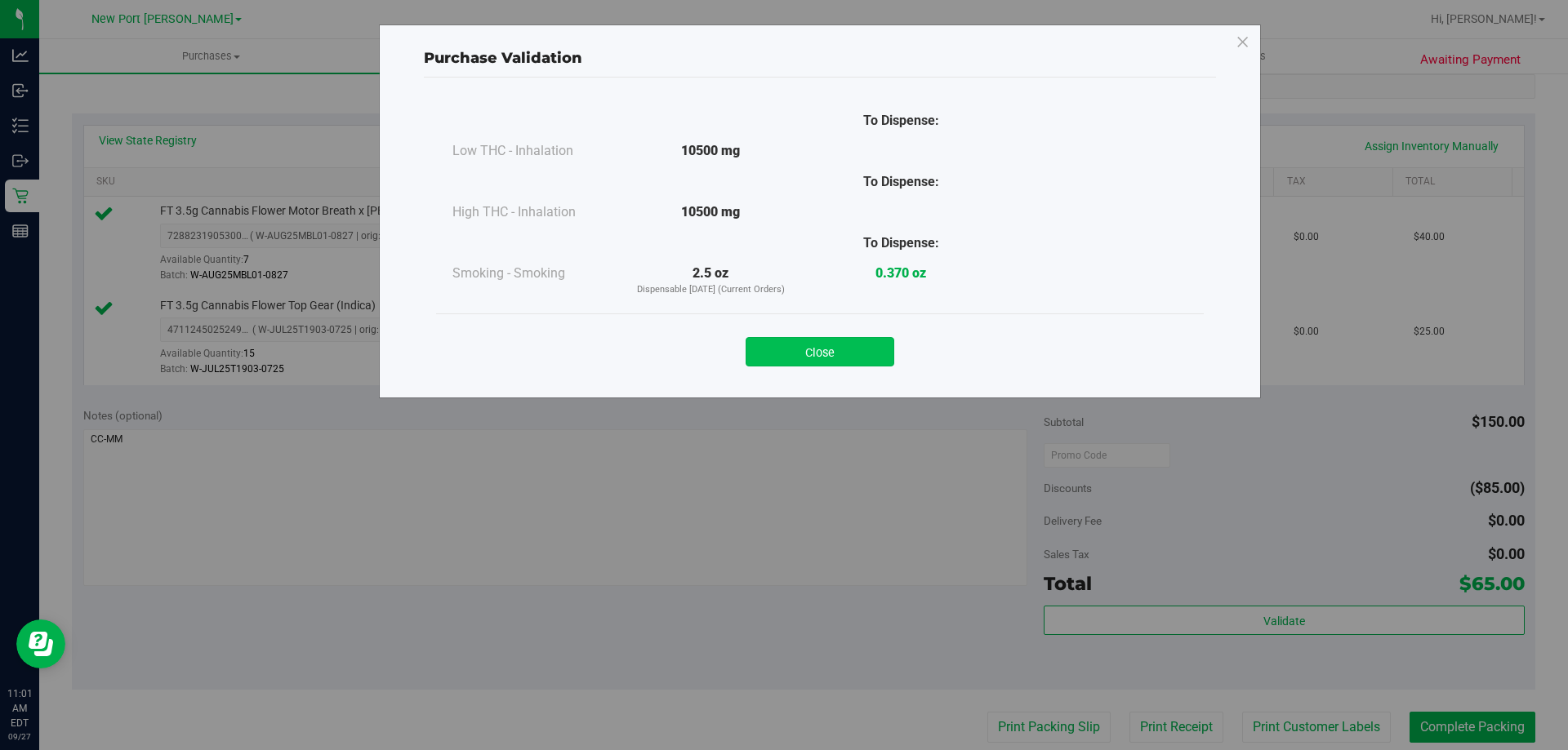
click at [762, 356] on button "Close" at bounding box center [819, 351] width 149 height 29
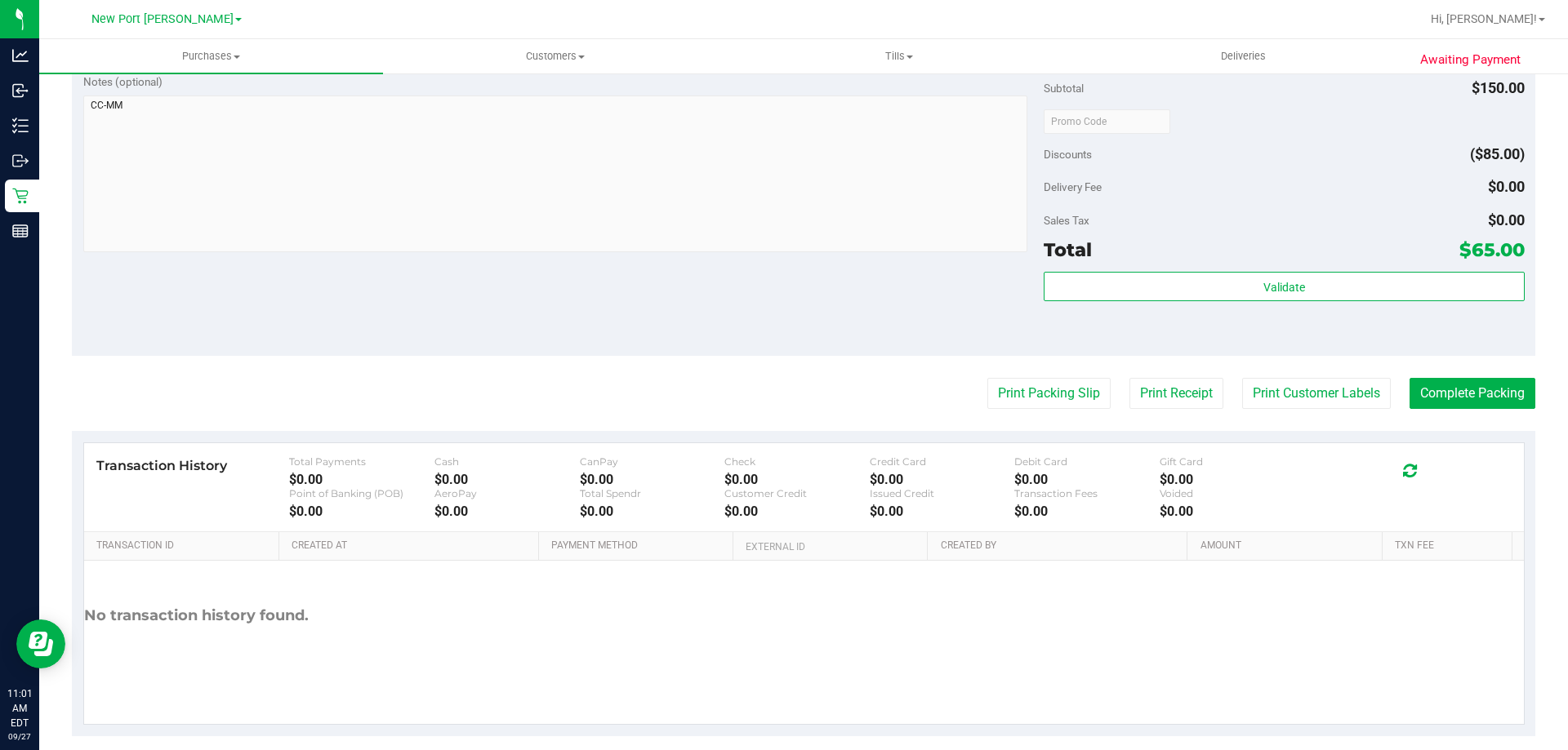
scroll to position [679, 0]
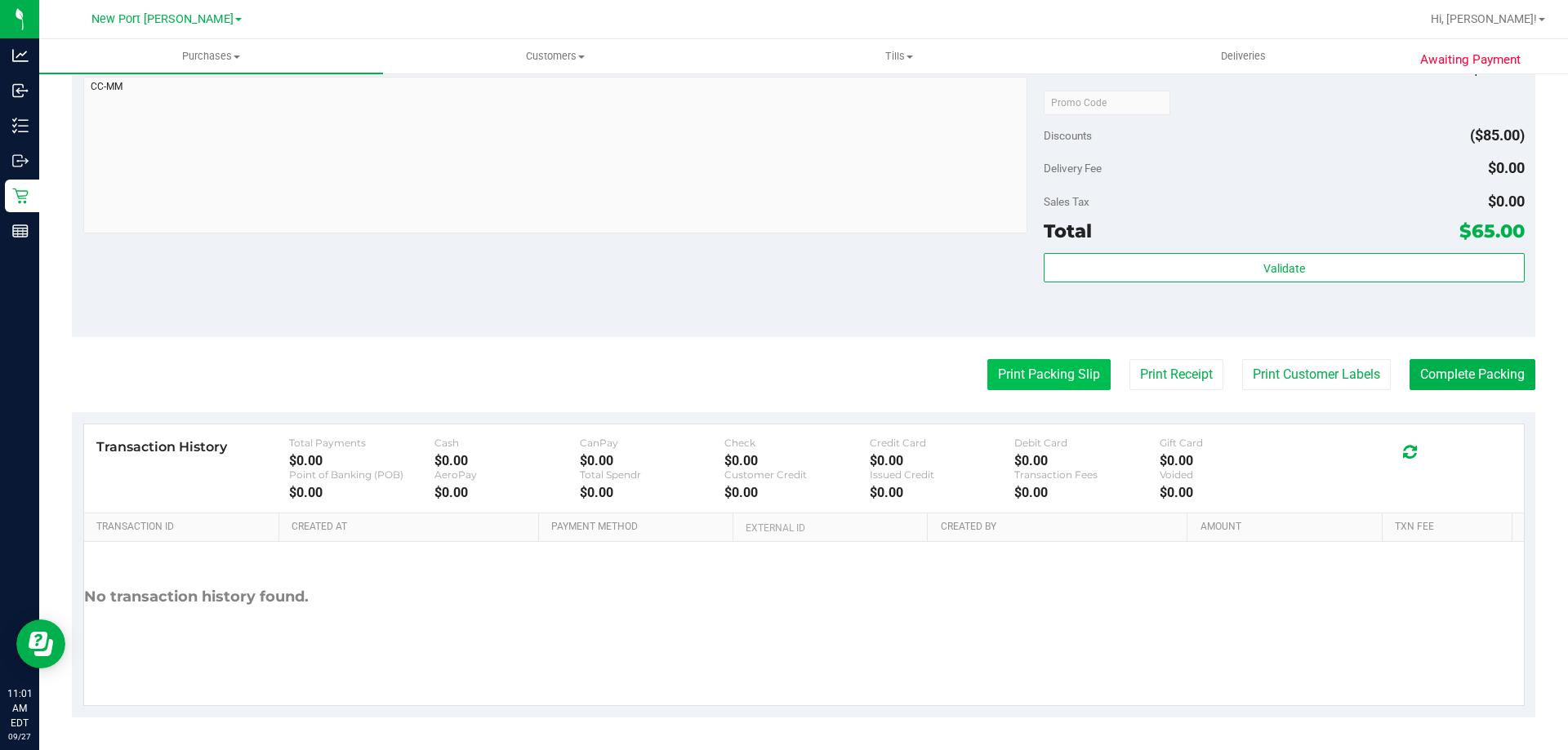
click at [1016, 371] on button "Print Packing Slip" at bounding box center [1049, 374] width 123 height 31
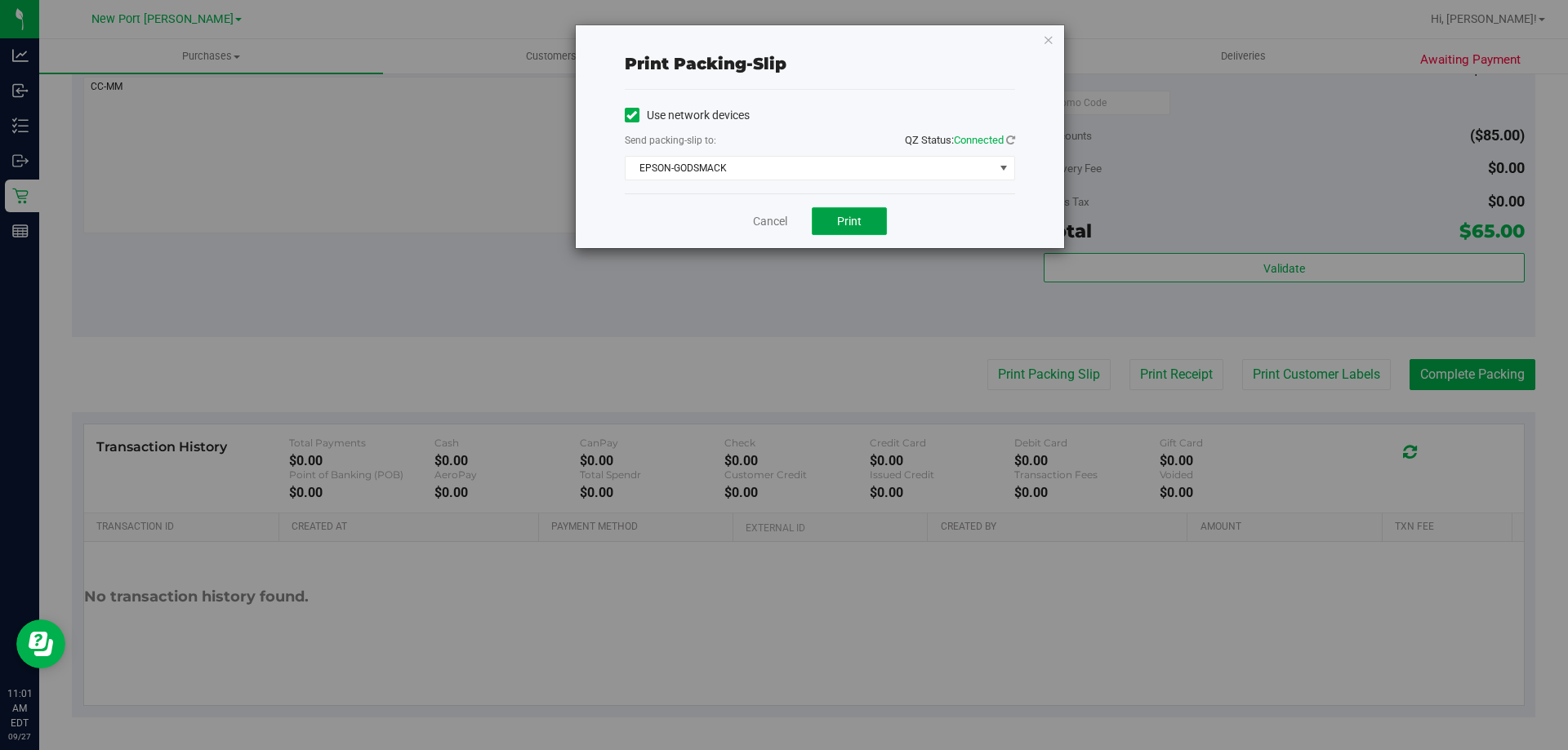
click at [872, 219] on button "Print" at bounding box center [849, 221] width 75 height 27
click at [759, 220] on link "Cancel" at bounding box center [769, 221] width 34 height 17
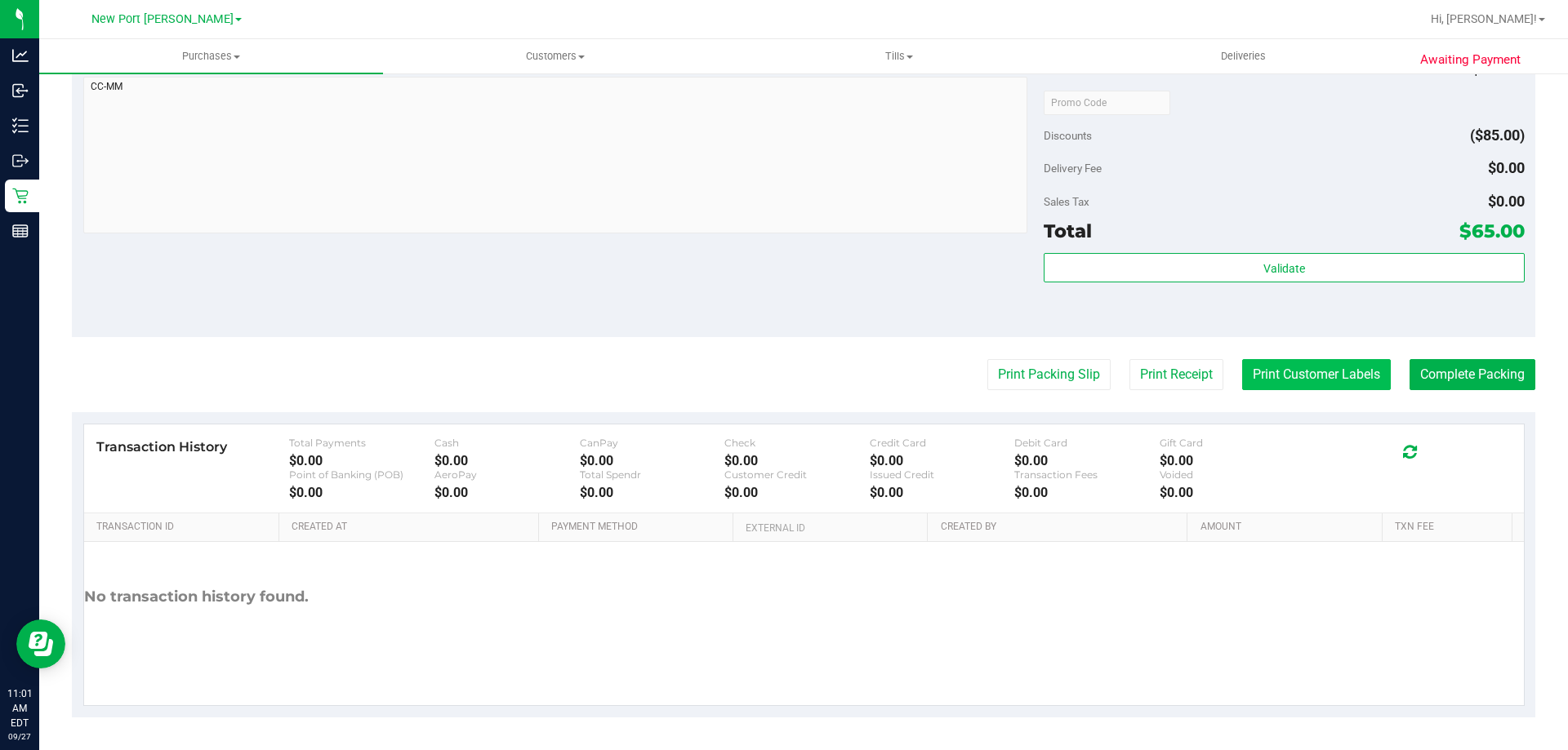
click at [1291, 386] on button "Print Customer Labels" at bounding box center [1316, 374] width 149 height 31
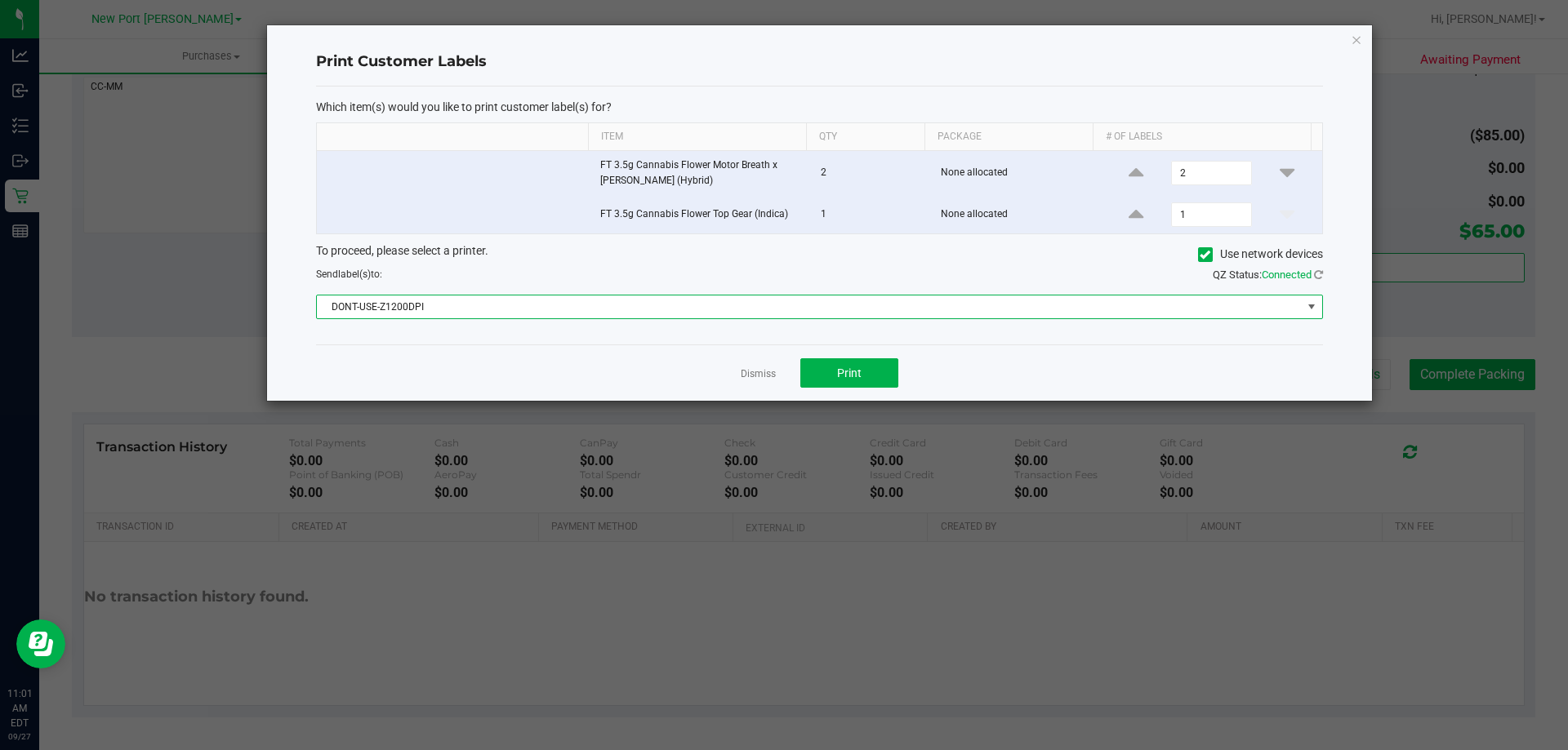
click at [790, 316] on span "DONT-USE-Z1200DPI" at bounding box center [809, 307] width 985 height 23
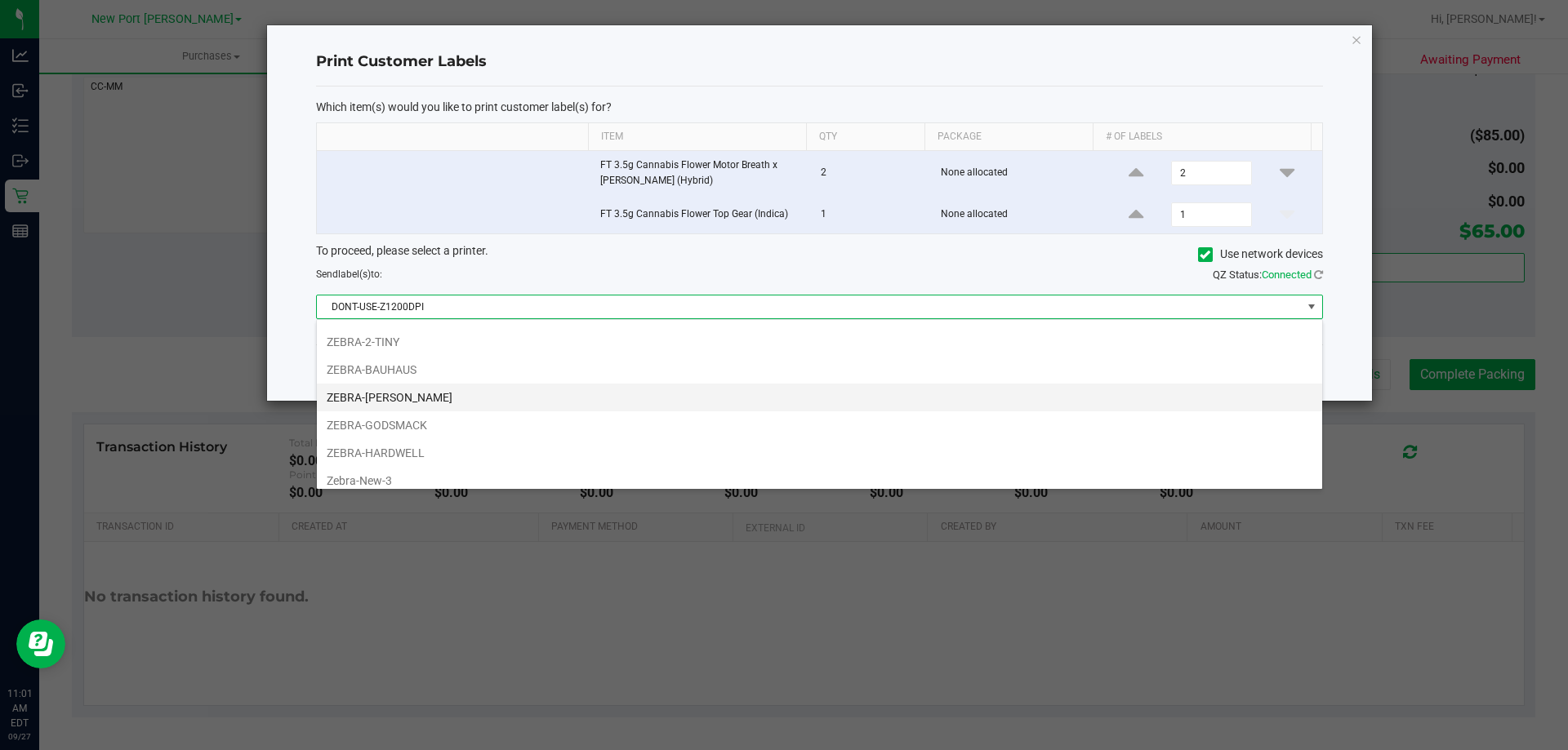
scroll to position [142, 0]
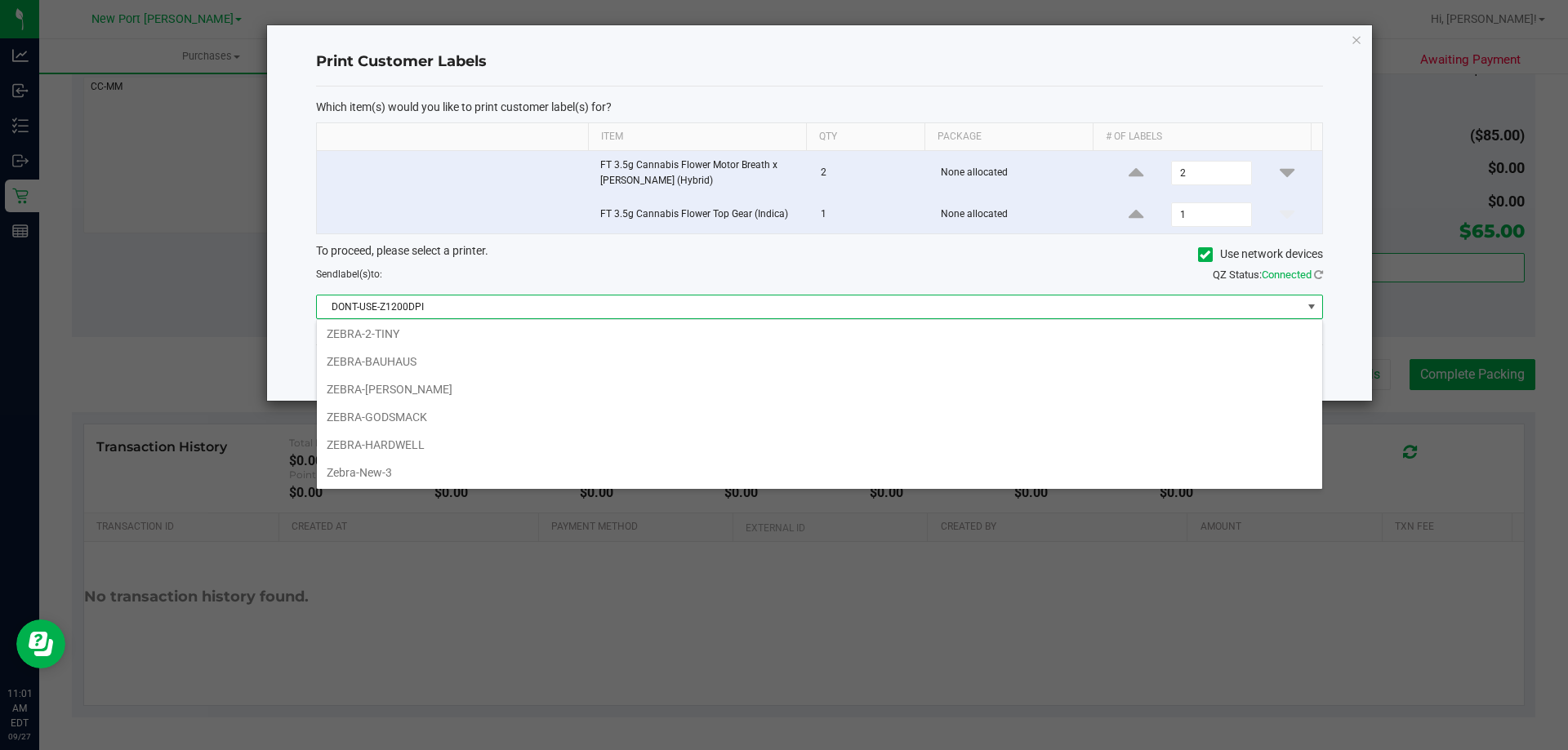
click at [1015, 80] on div "Print Customer Labels" at bounding box center [819, 62] width 1007 height 48
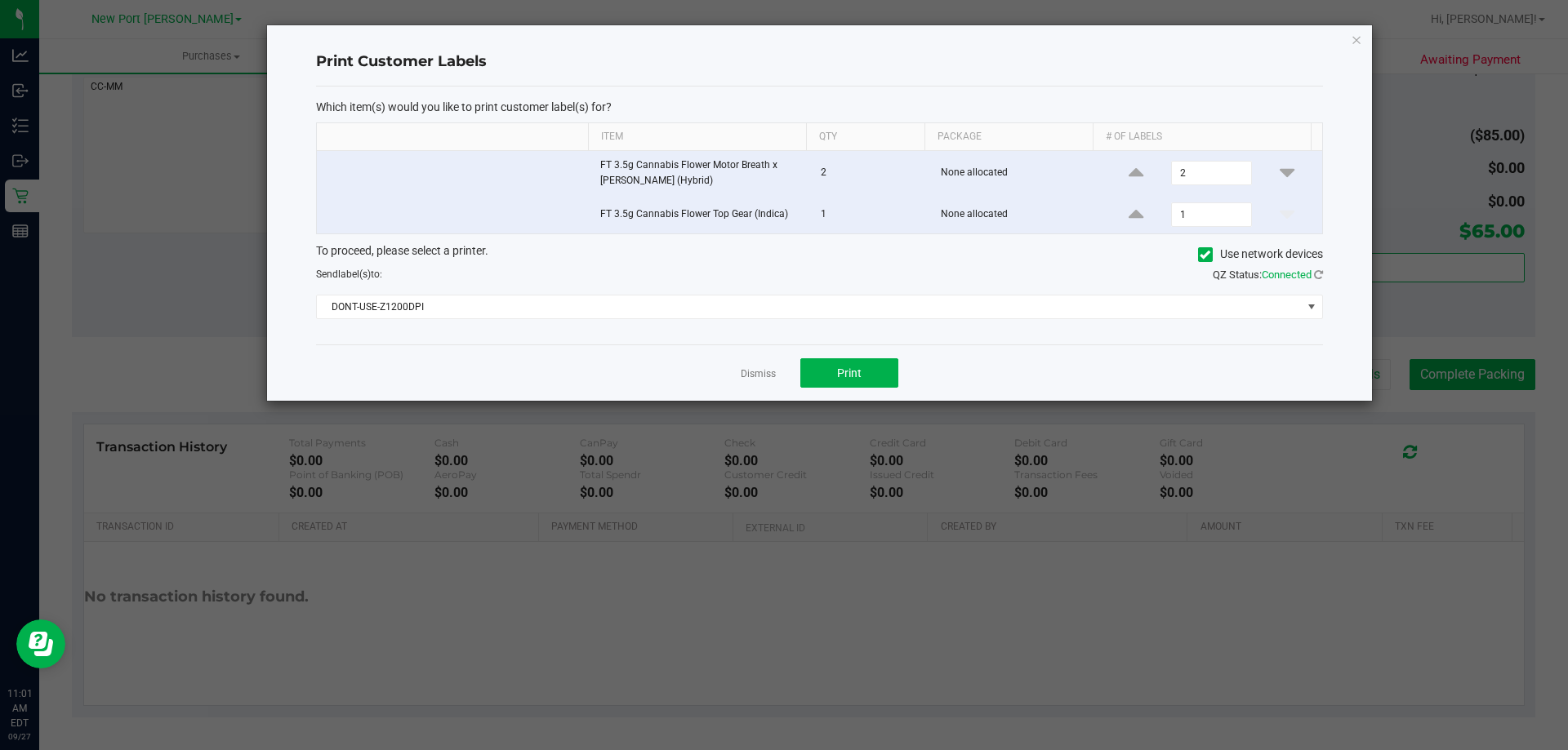
click at [1349, 40] on div "Print Customer Labels Which item(s) would you like to print customer label(s) f…" at bounding box center [819, 213] width 1105 height 375
click at [1355, 39] on icon "button" at bounding box center [1356, 39] width 12 height 20
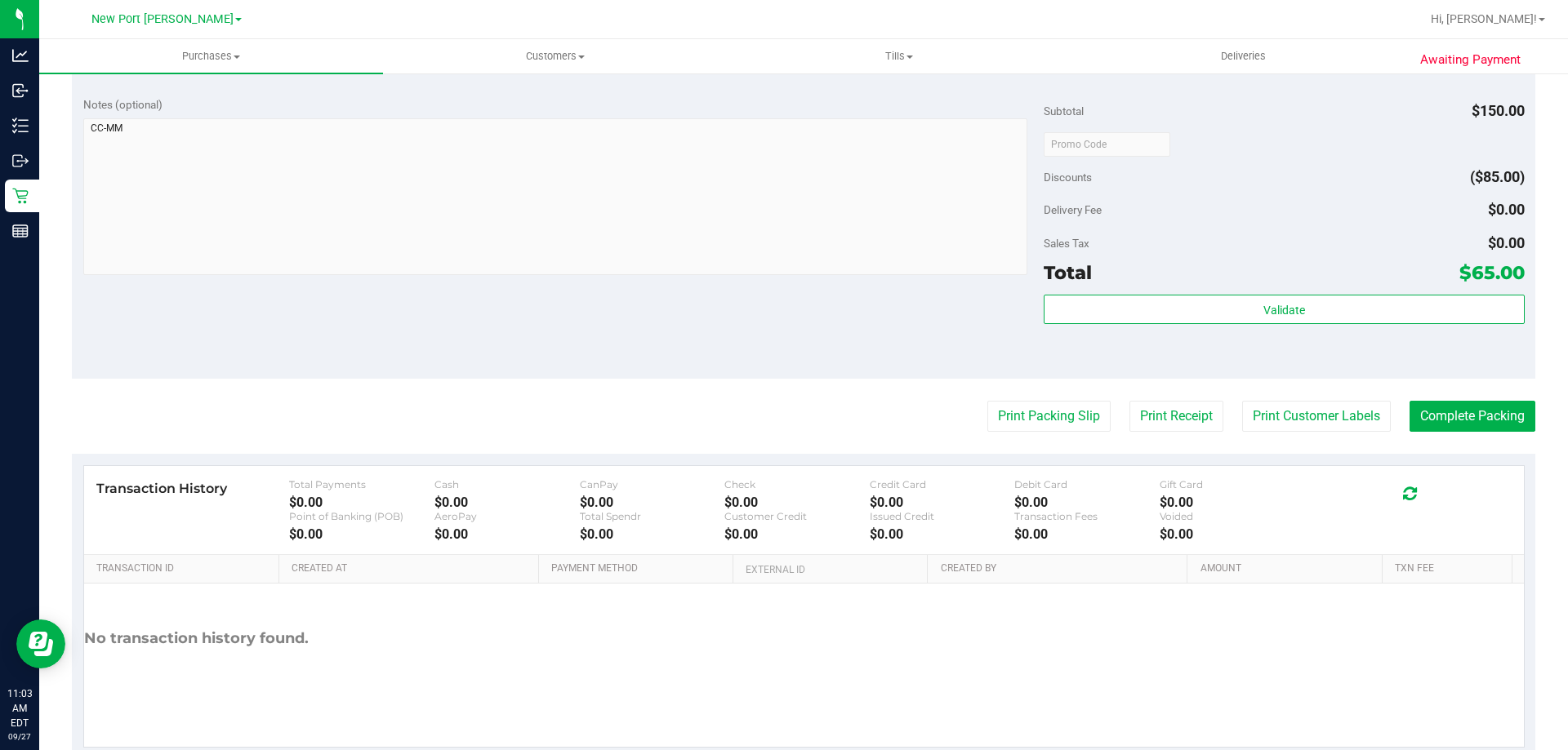
scroll to position [679, 0]
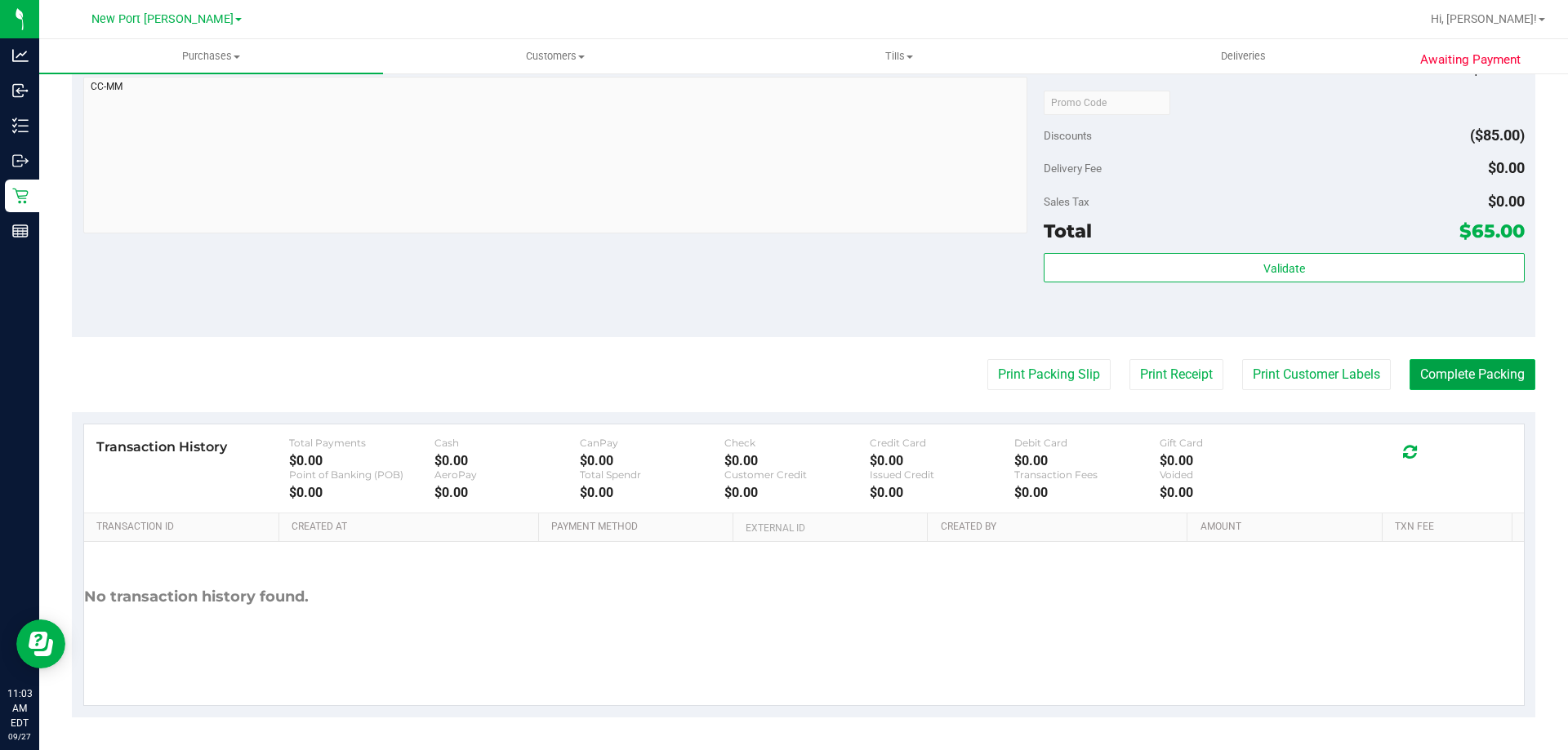
click at [1499, 372] on button "Complete Packing" at bounding box center [1472, 374] width 125 height 31
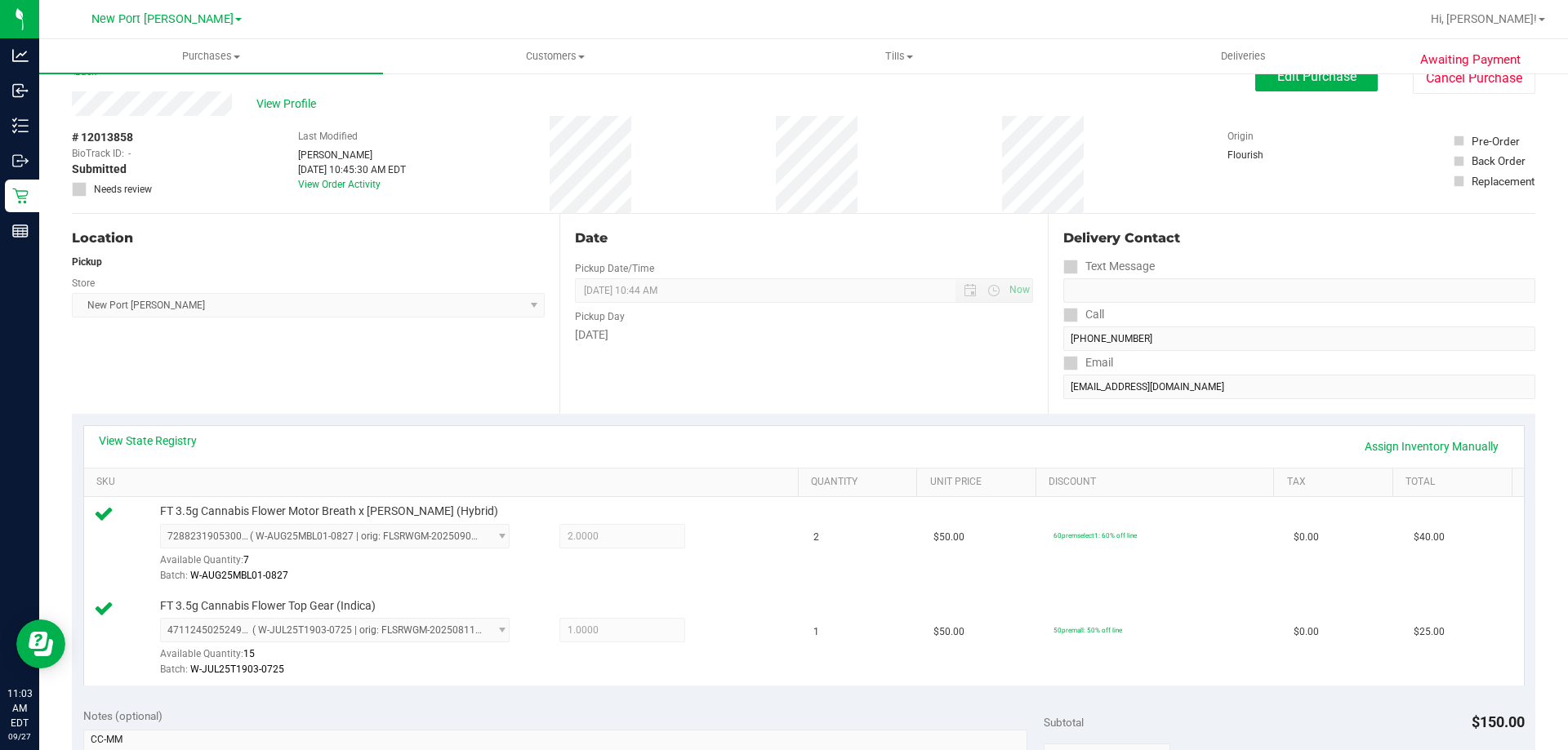
scroll to position [0, 0]
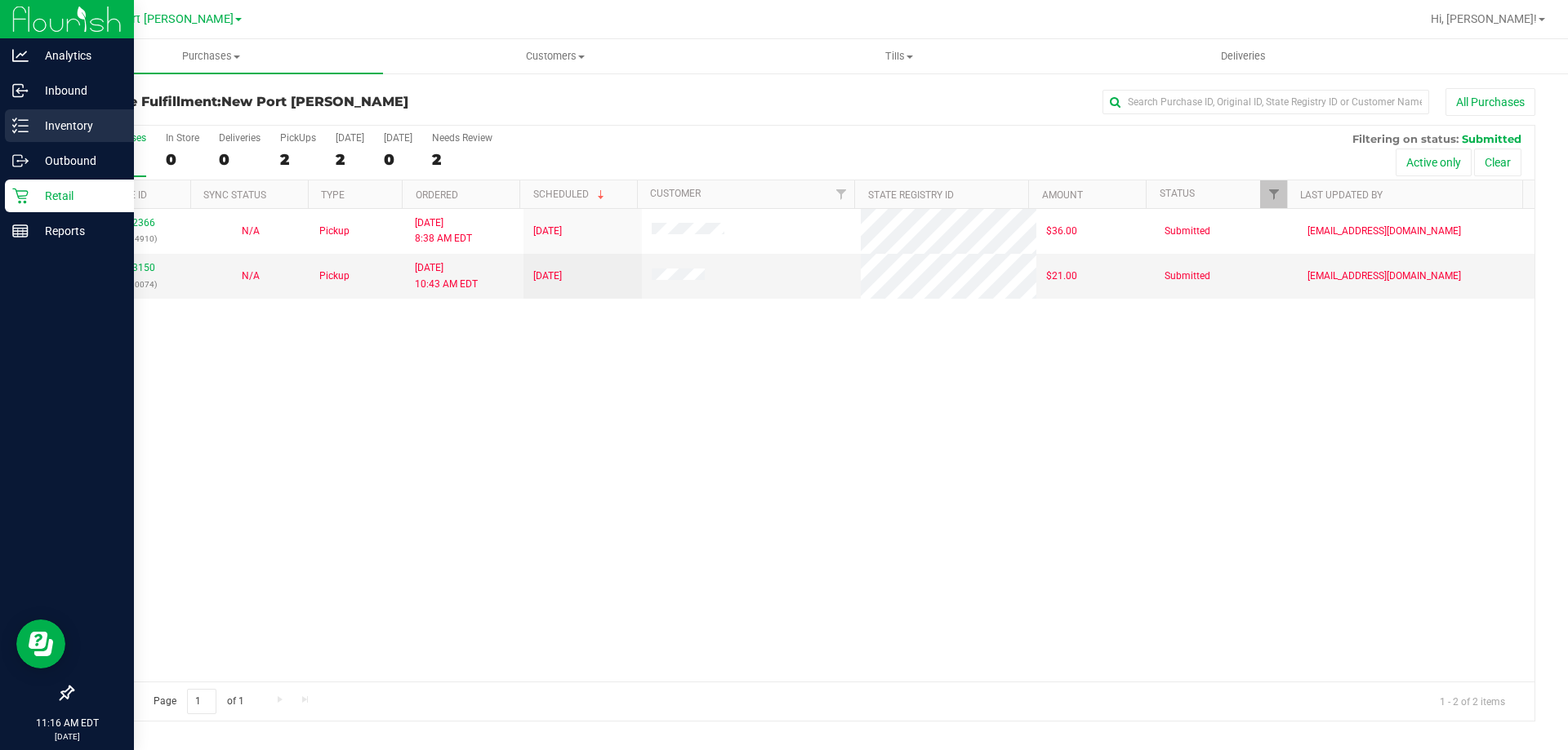
click at [51, 129] on p "Inventory" at bounding box center [77, 126] width 98 height 20
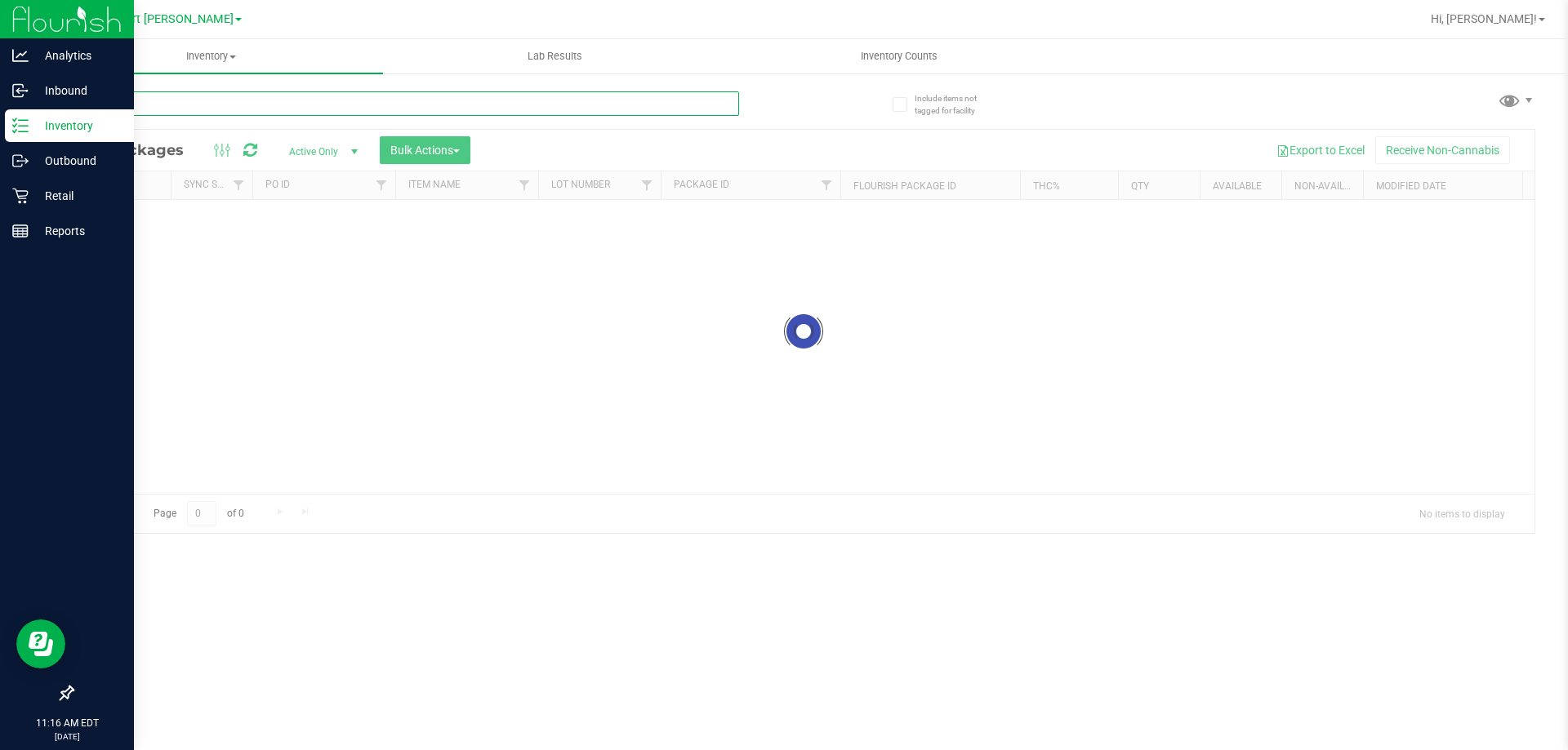
click at [223, 115] on div "Inventory All packages All inventory Waste log Create inventory Lab Results Inv…" at bounding box center [804, 395] width 1529 height 711
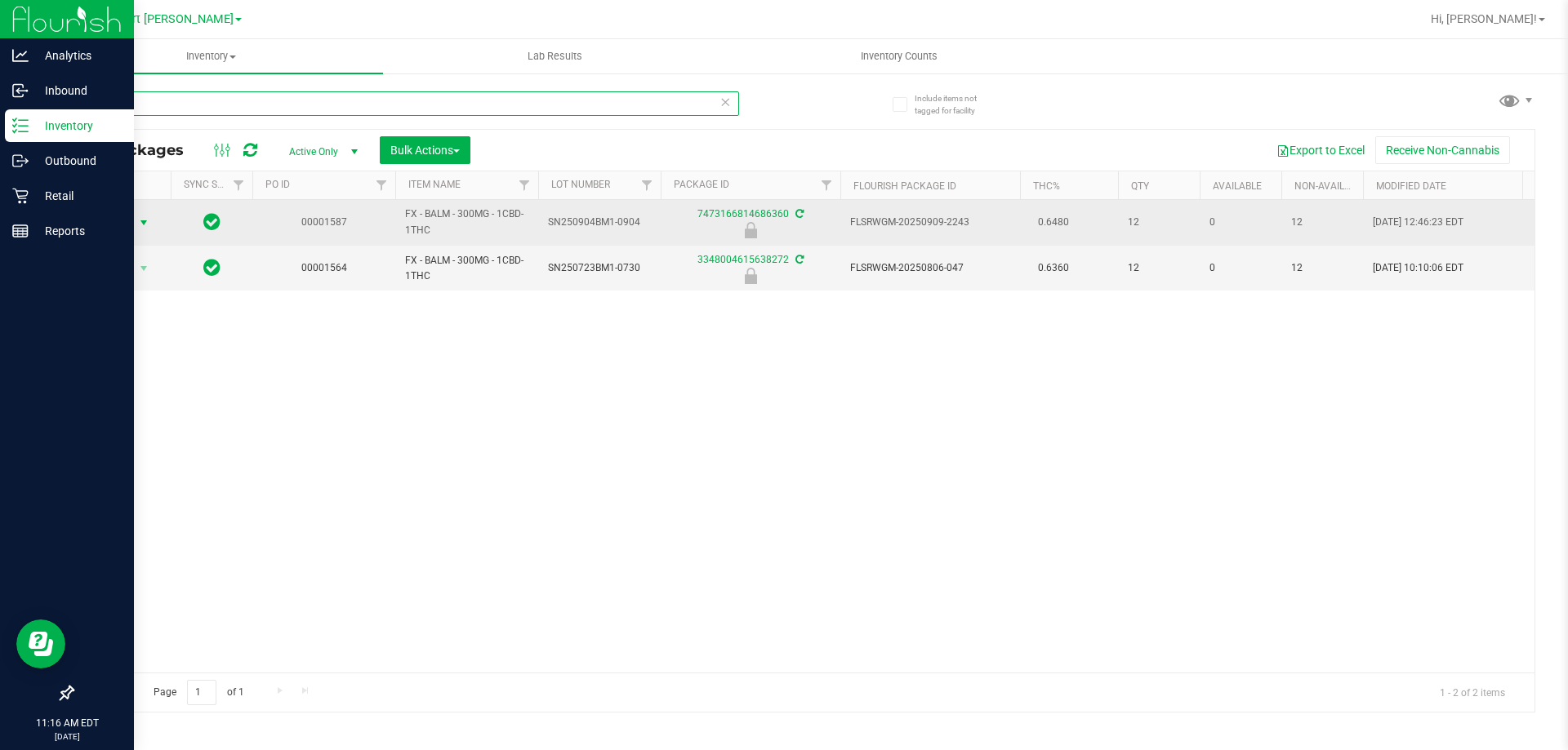
type input "balm"
click at [145, 222] on span "select" at bounding box center [144, 223] width 13 height 13
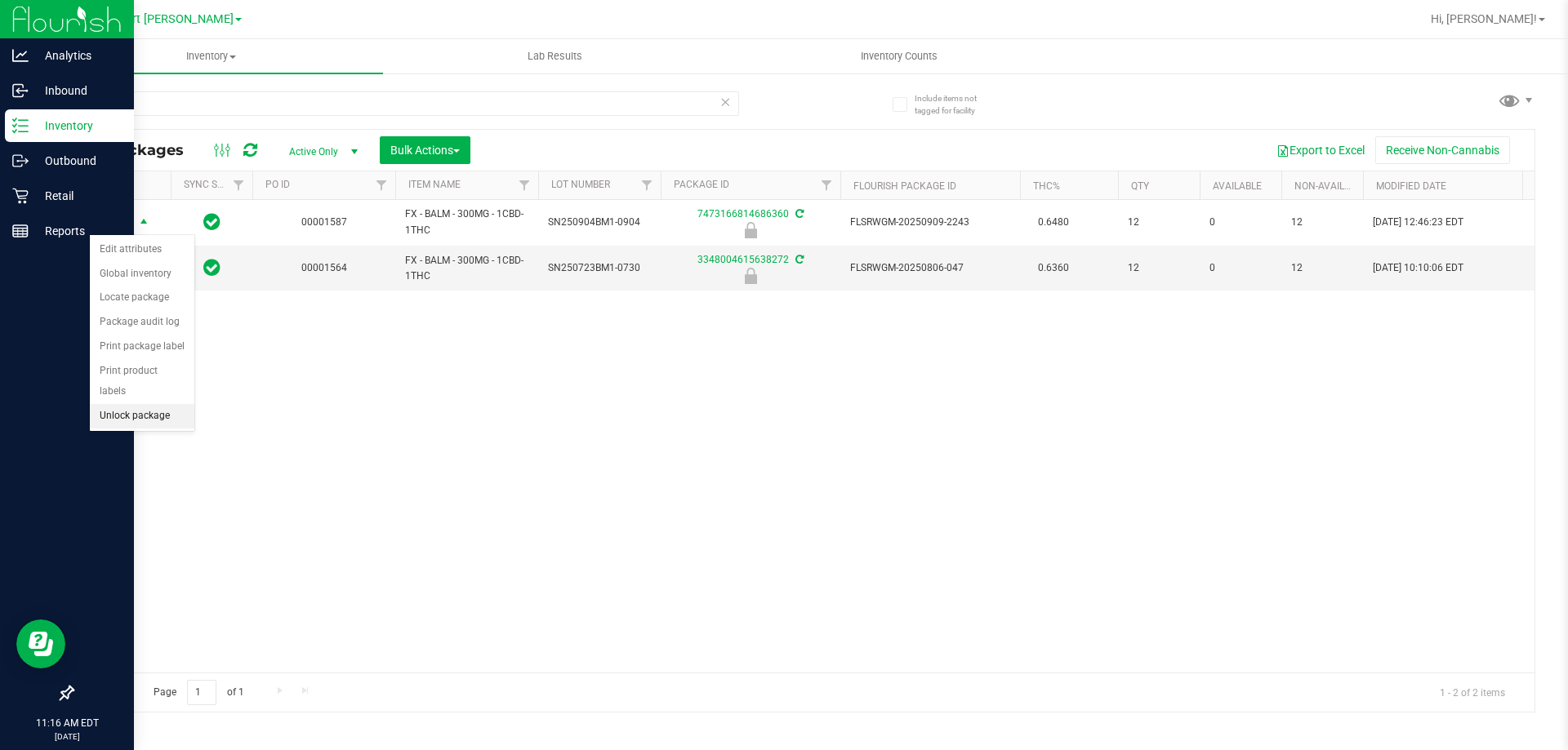
click at [131, 404] on li "Unlock package" at bounding box center [142, 415] width 105 height 24
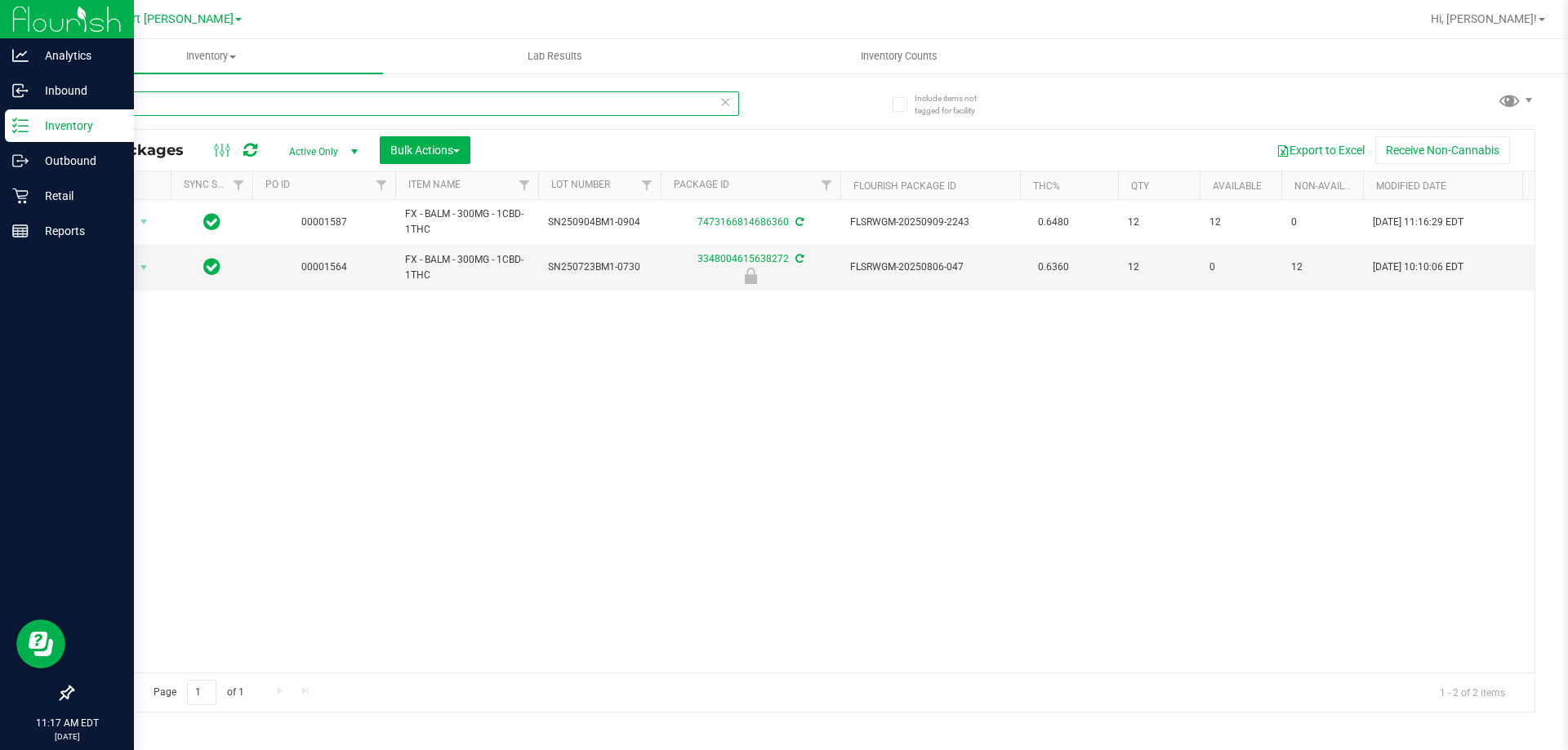
click at [135, 107] on input "balm" at bounding box center [405, 103] width 667 height 24
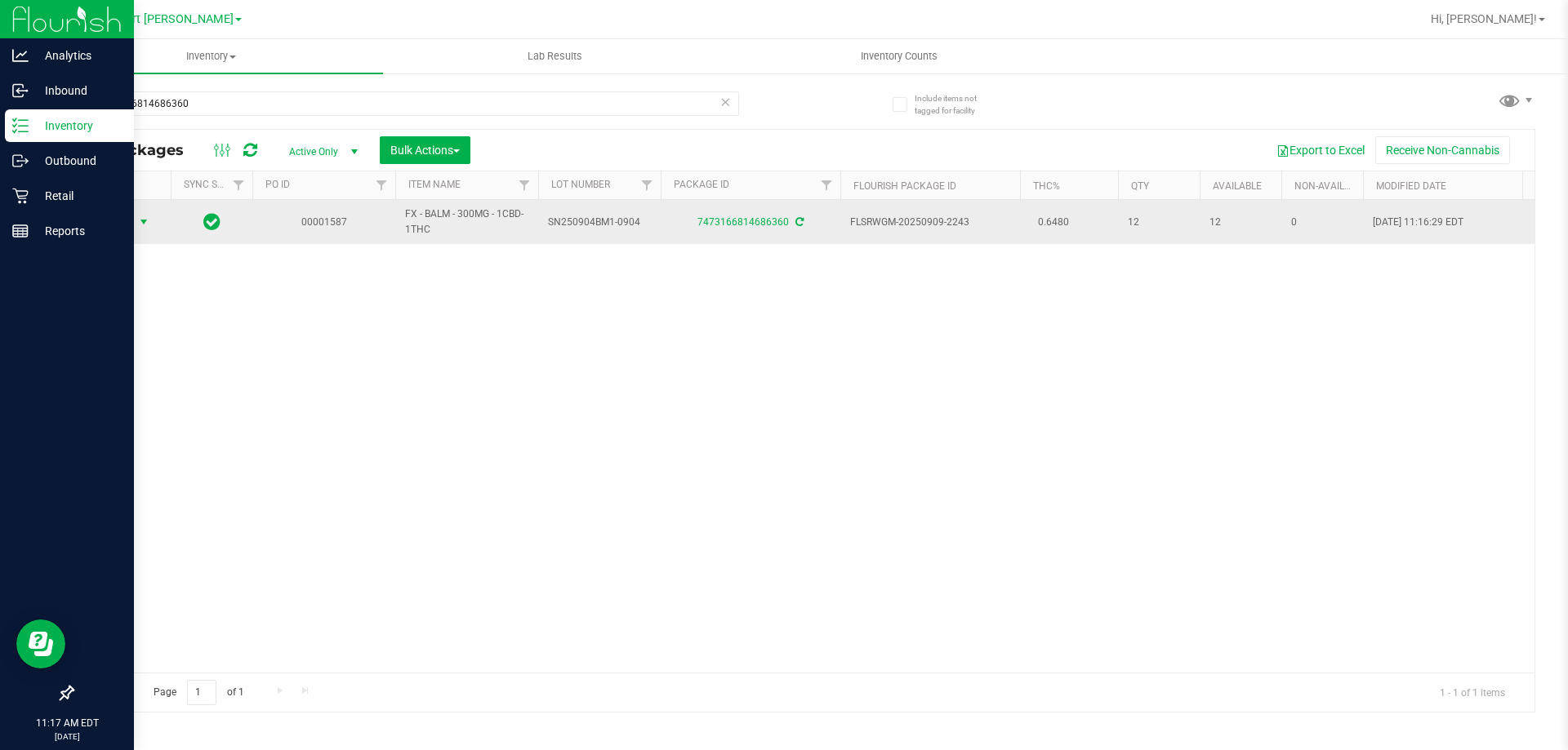
click at [140, 217] on span "select" at bounding box center [144, 222] width 13 height 13
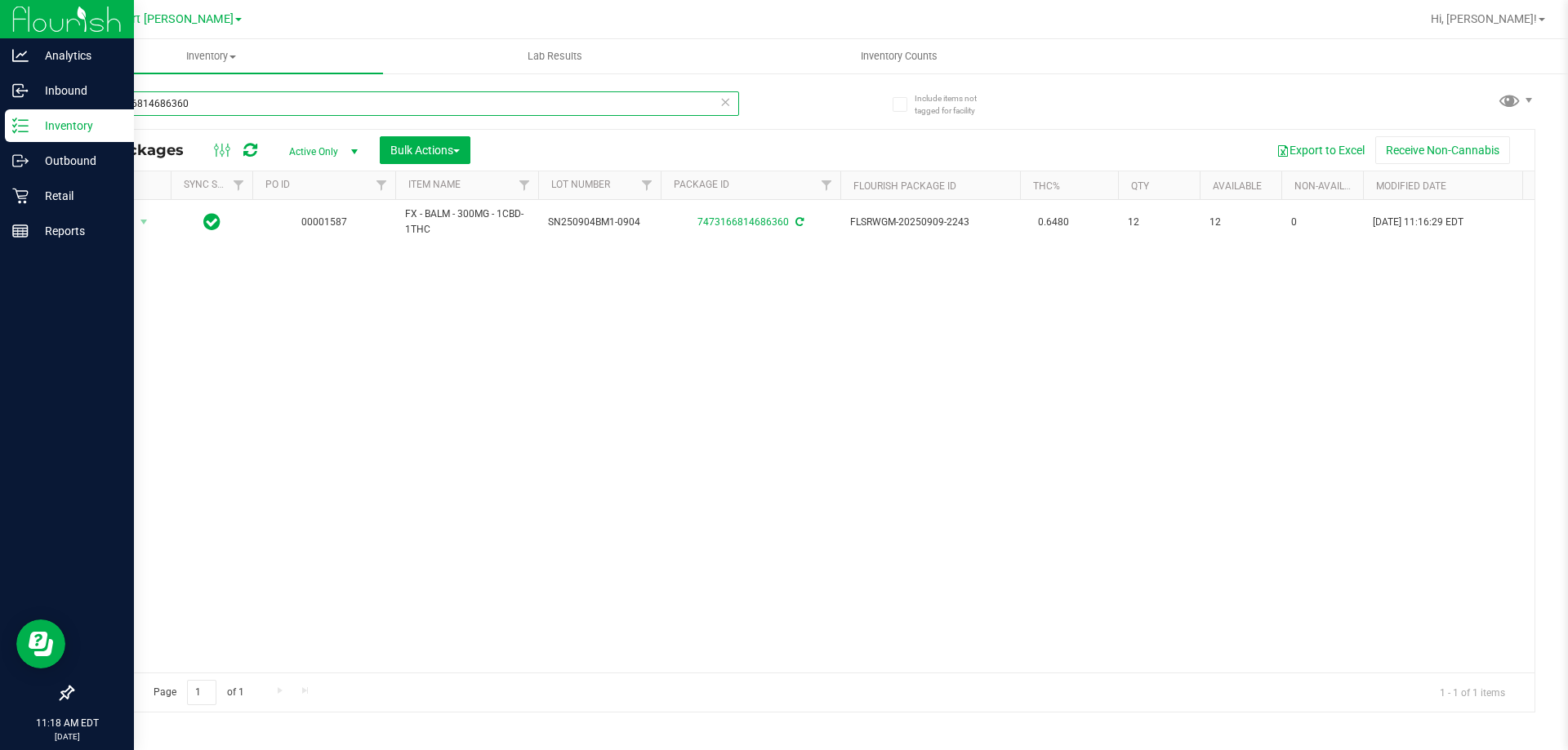
click at [264, 92] on input "7473166814686360" at bounding box center [405, 103] width 667 height 24
type input "relief"
